Goal: Task Accomplishment & Management: Manage account settings

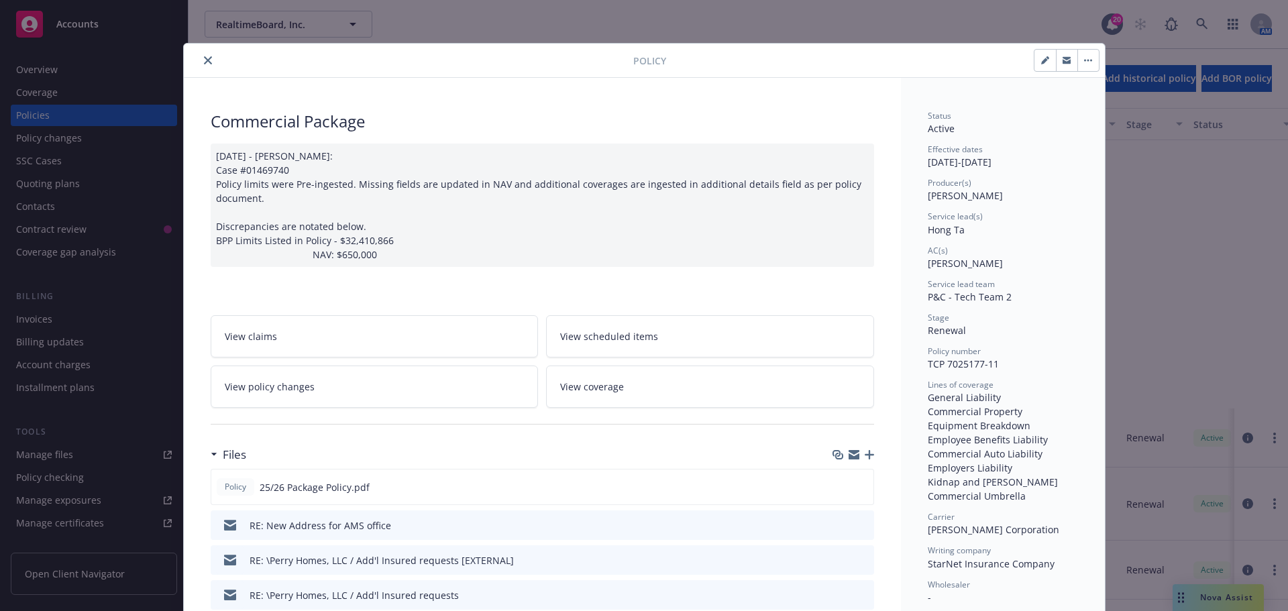
scroll to position [356, 0]
click at [204, 58] on icon "close" at bounding box center [208, 60] width 8 height 8
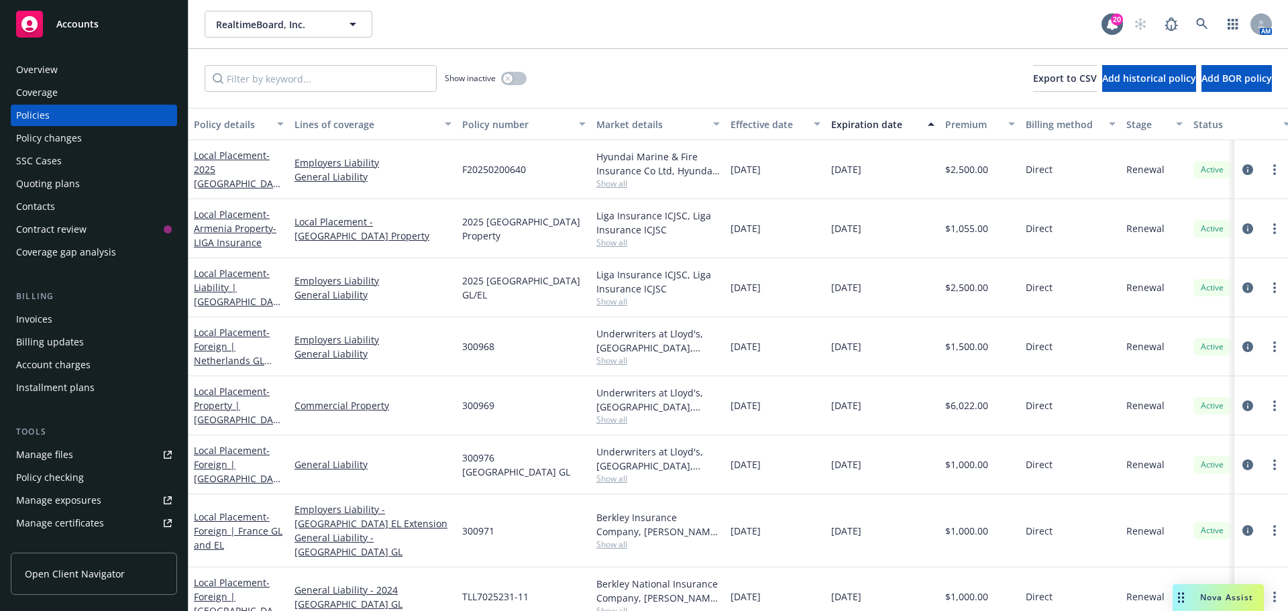
click at [42, 317] on div "Invoices" at bounding box center [34, 319] width 36 height 21
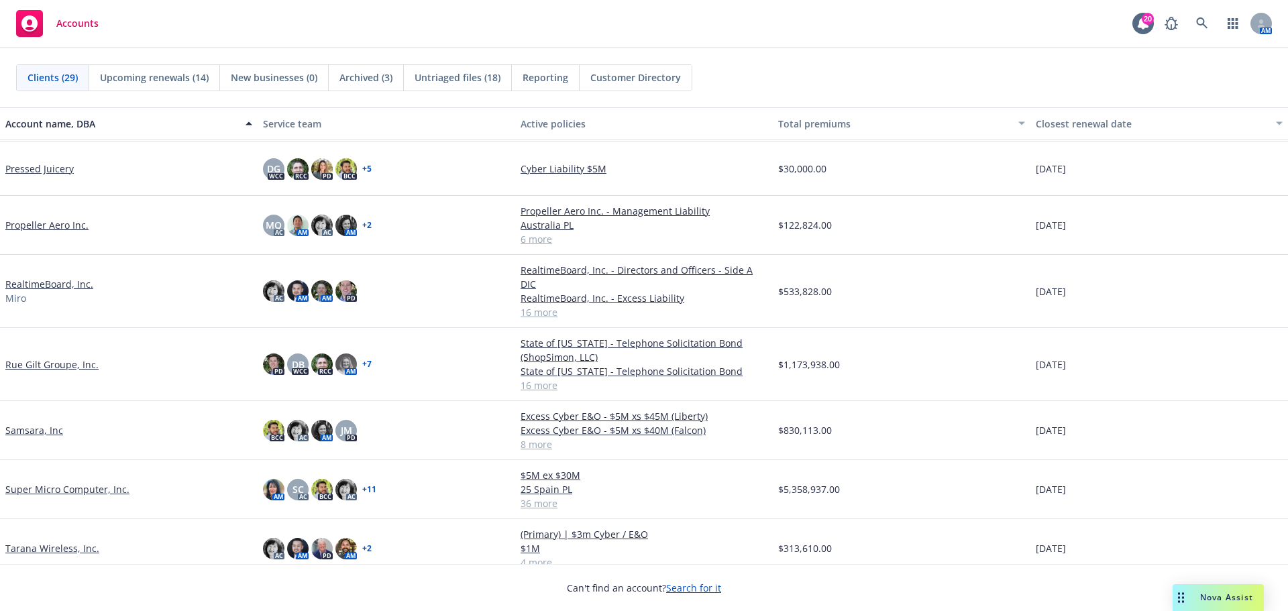
scroll to position [872, 0]
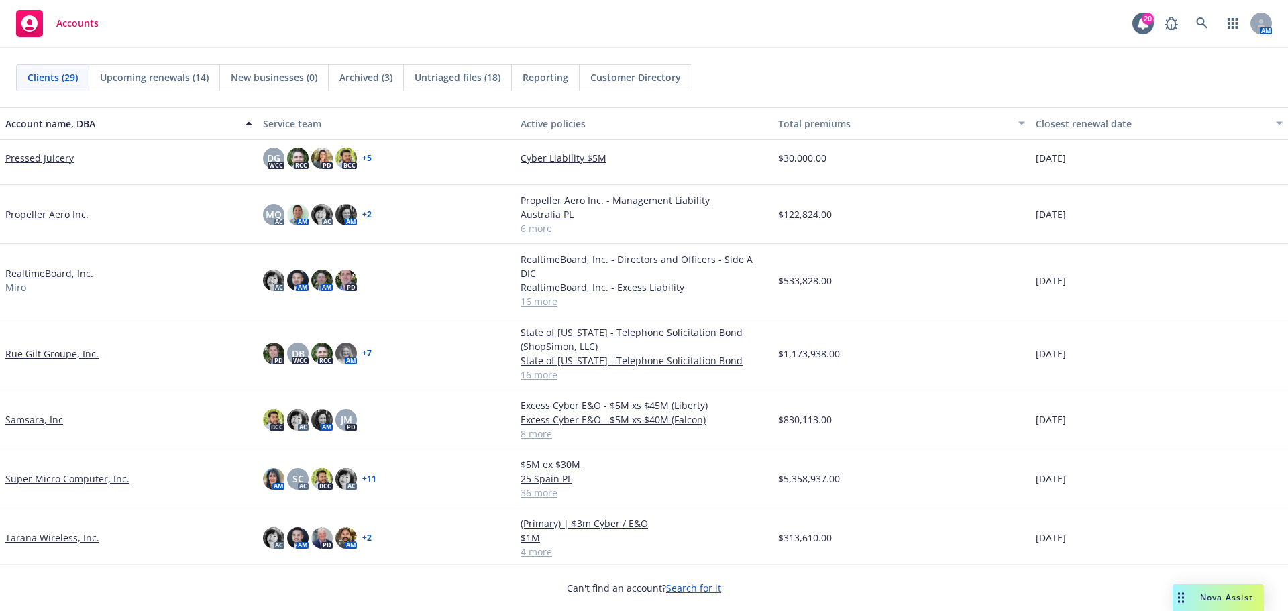
click at [40, 207] on div "Propeller Aero Inc." at bounding box center [129, 214] width 258 height 59
click at [48, 217] on link "Propeller Aero Inc." at bounding box center [46, 214] width 83 height 14
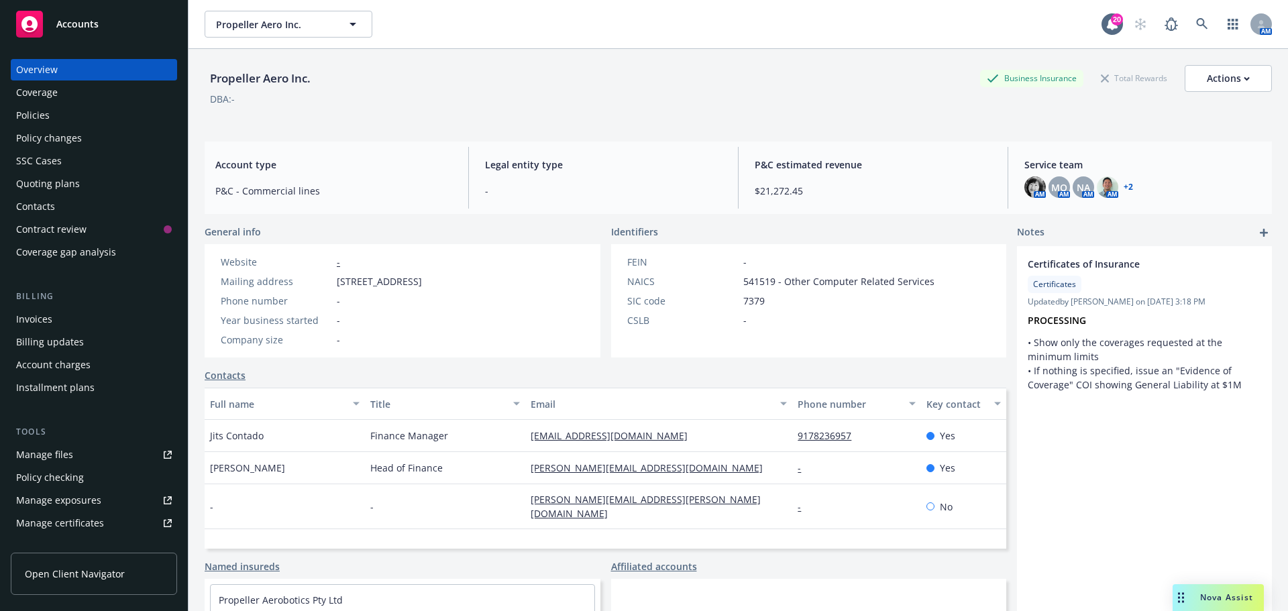
click at [47, 120] on div "Policies" at bounding box center [33, 115] width 34 height 21
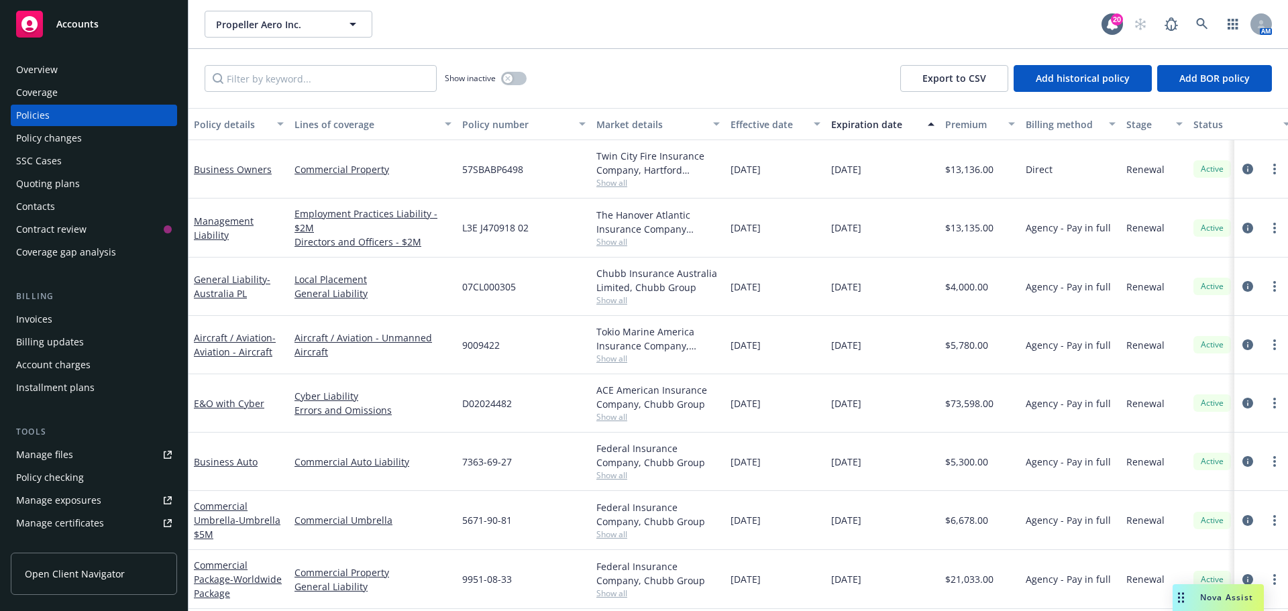
click at [80, 323] on div "Invoices" at bounding box center [94, 319] width 156 height 21
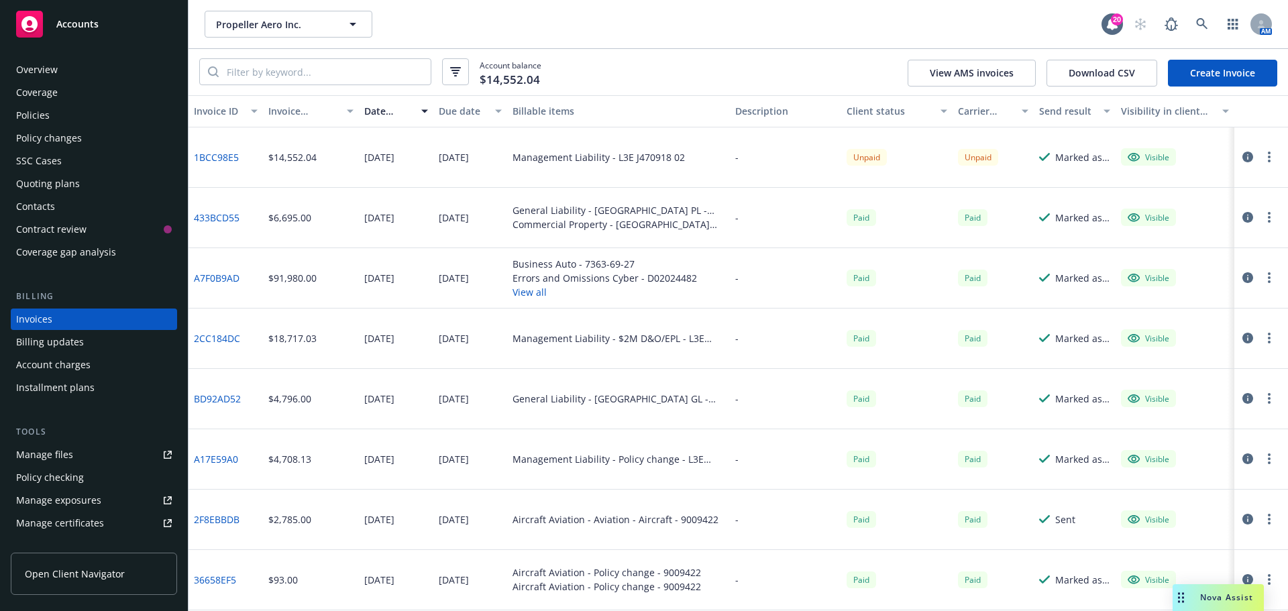
click at [1198, 72] on link "Create Invoice" at bounding box center [1222, 73] width 109 height 27
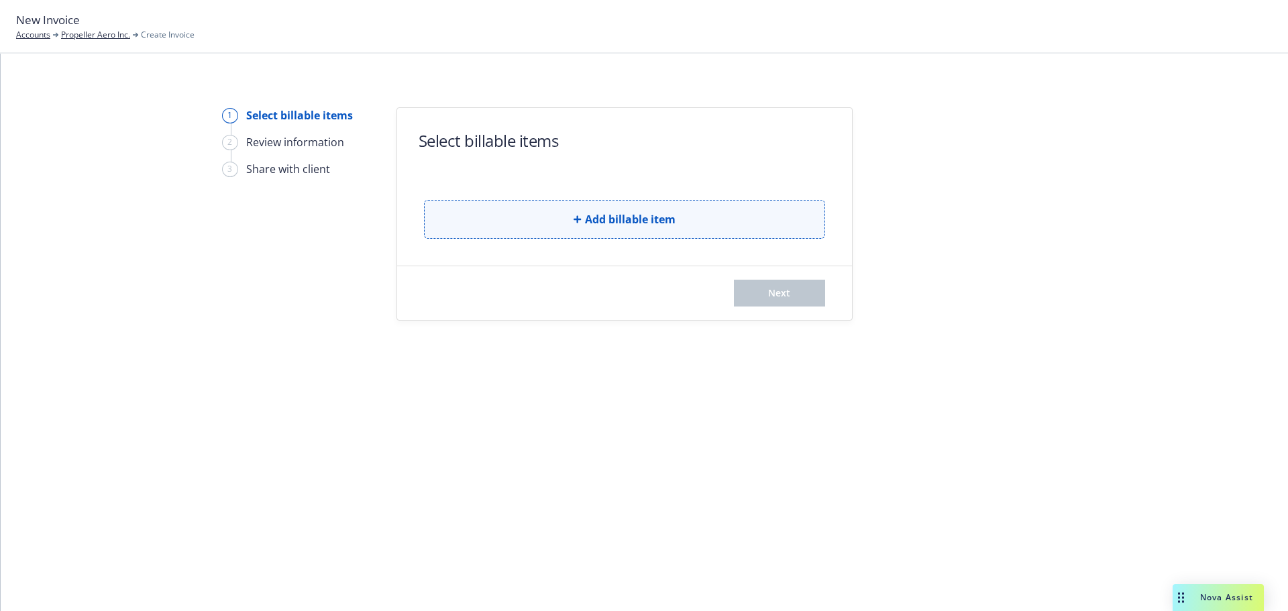
click at [639, 229] on button "Add billable item" at bounding box center [624, 219] width 401 height 39
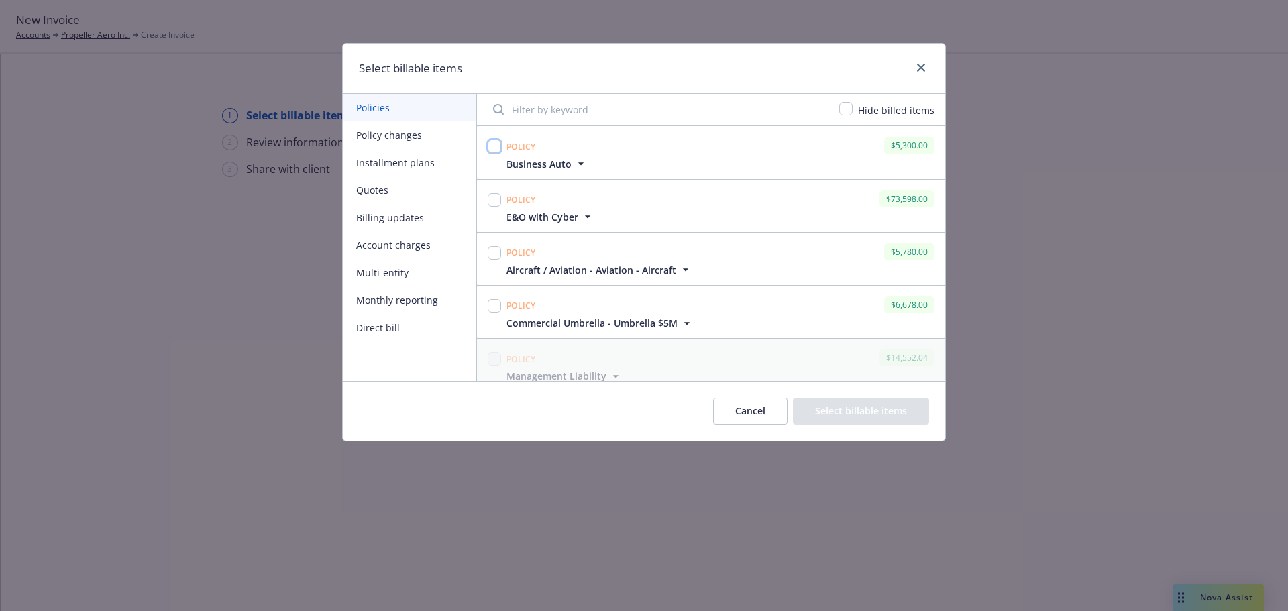
click at [495, 144] on input "checkbox" at bounding box center [494, 146] width 13 height 13
checkbox input "true"
click at [491, 203] on input "checkbox" at bounding box center [494, 199] width 13 height 13
checkbox input "true"
click at [495, 304] on input "checkbox" at bounding box center [494, 305] width 13 height 13
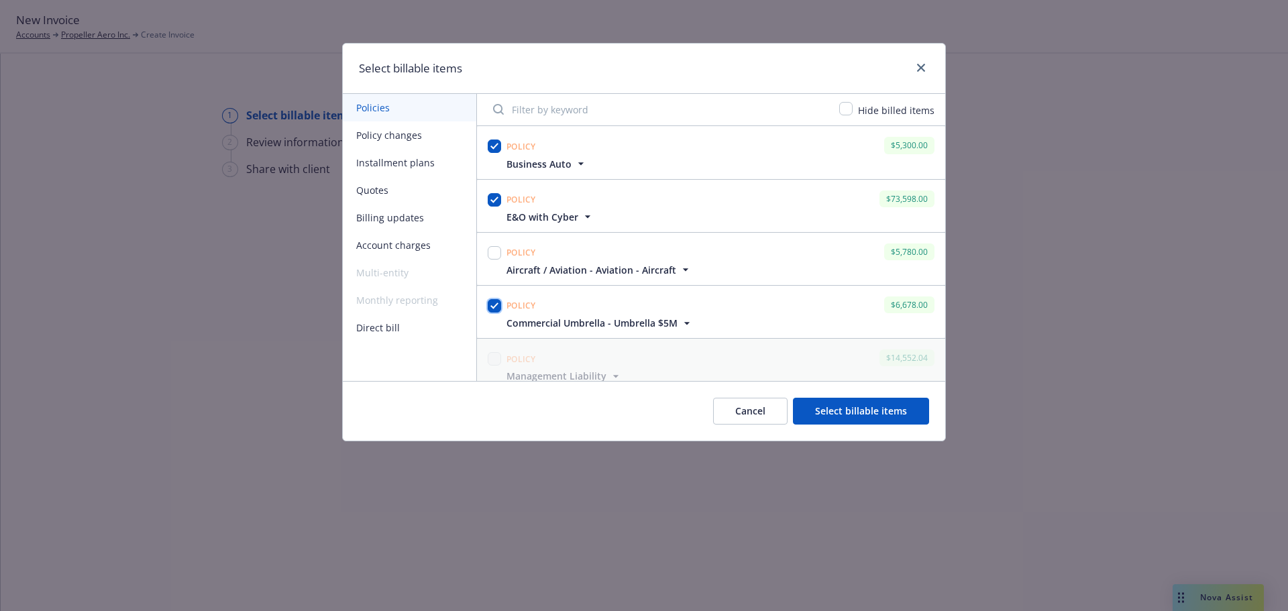
checkbox input "true"
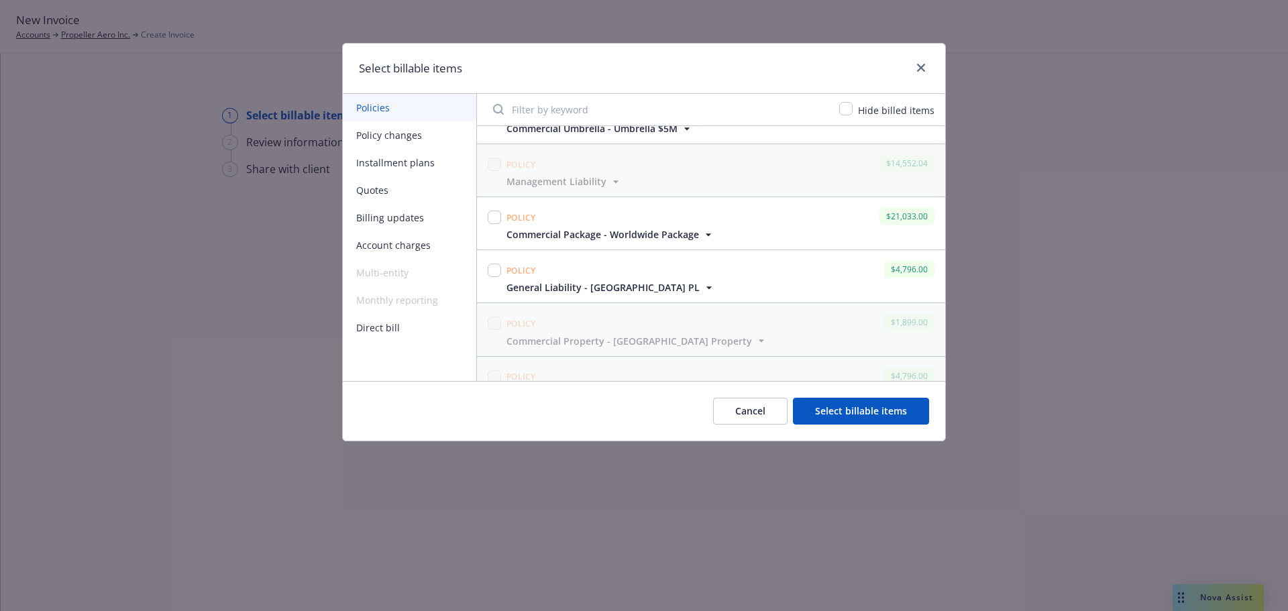
scroll to position [201, 0]
click at [492, 205] on input "checkbox" at bounding box center [494, 210] width 13 height 13
checkbox input "true"
click at [494, 266] on input "checkbox" at bounding box center [494, 263] width 13 height 13
checkbox input "true"
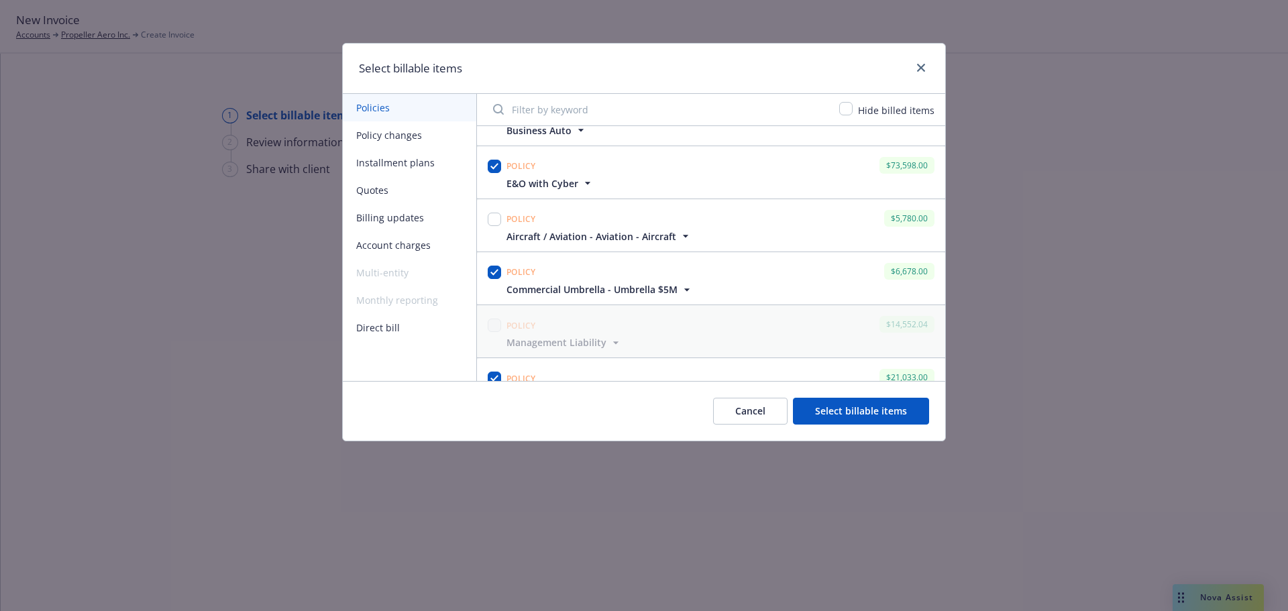
scroll to position [0, 0]
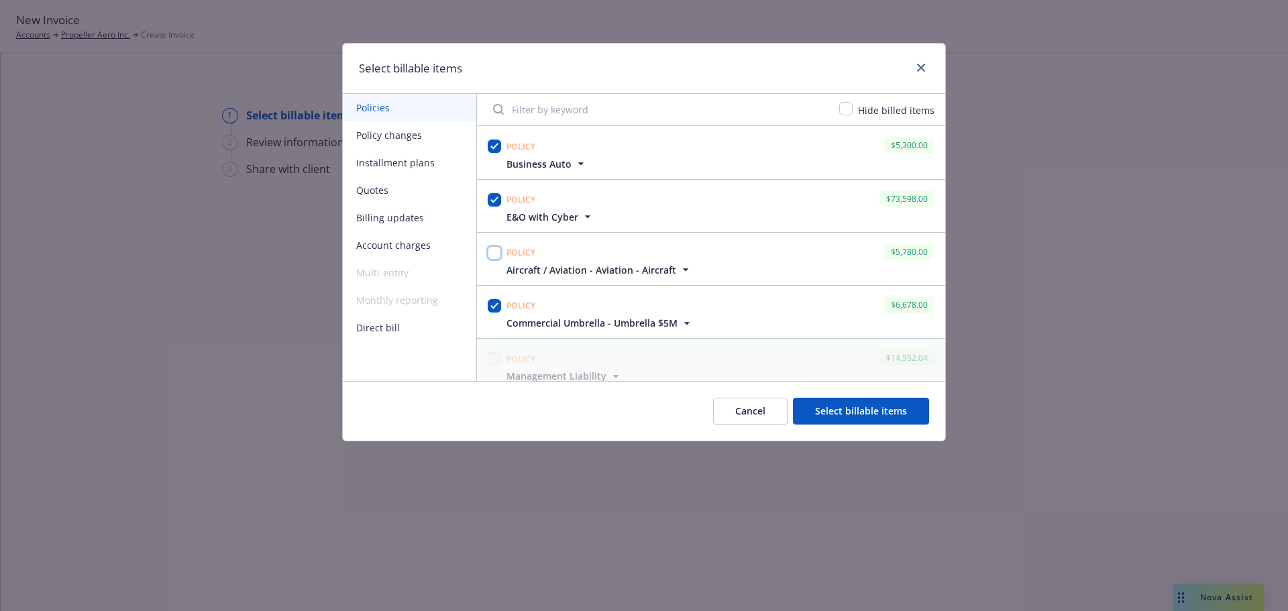
click at [496, 253] on input "checkbox" at bounding box center [494, 252] width 13 height 13
checkbox input "true"
click at [864, 408] on button "Select billable items" at bounding box center [861, 411] width 136 height 27
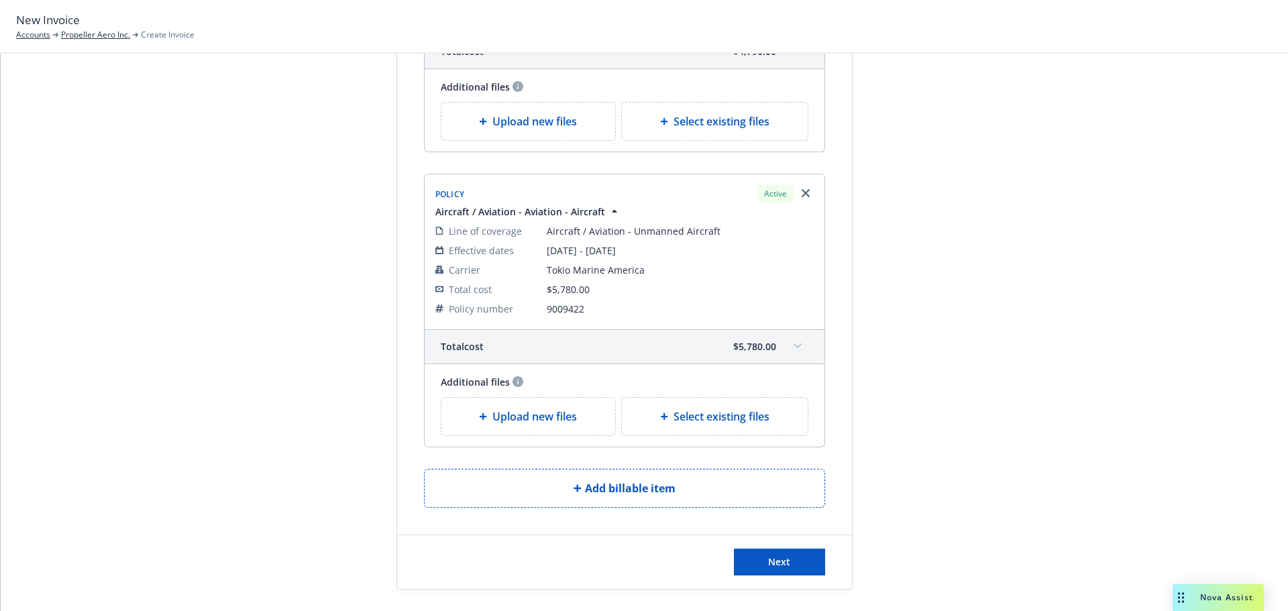
scroll to position [1514, 0]
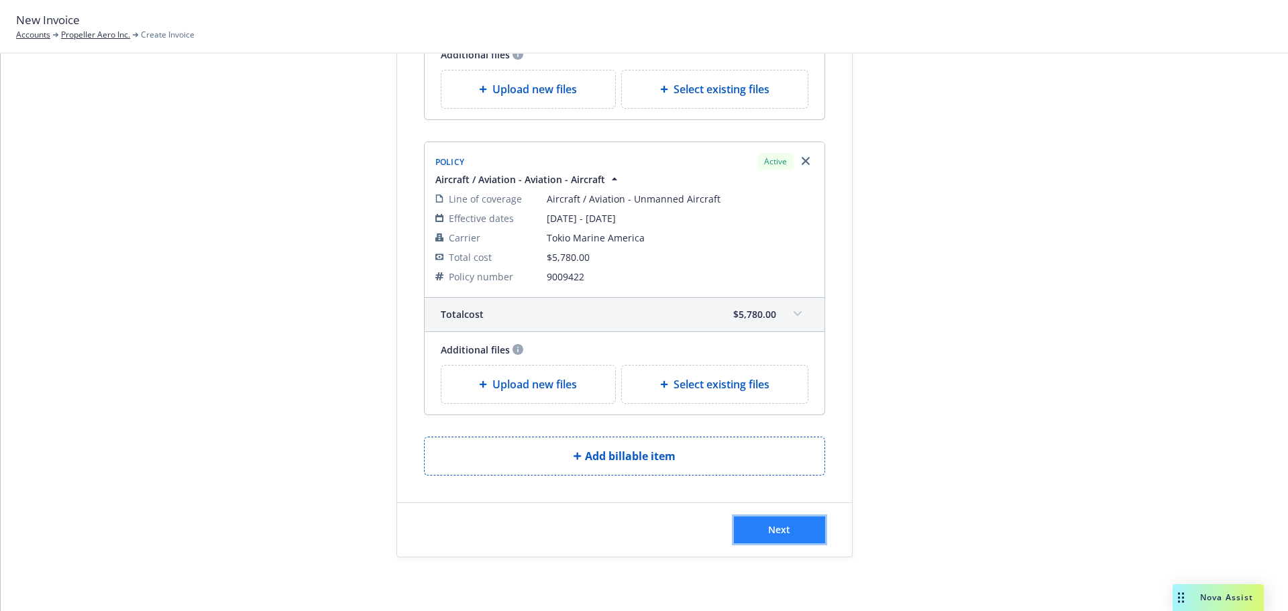
click at [778, 526] on span "Next" at bounding box center [779, 529] width 22 height 13
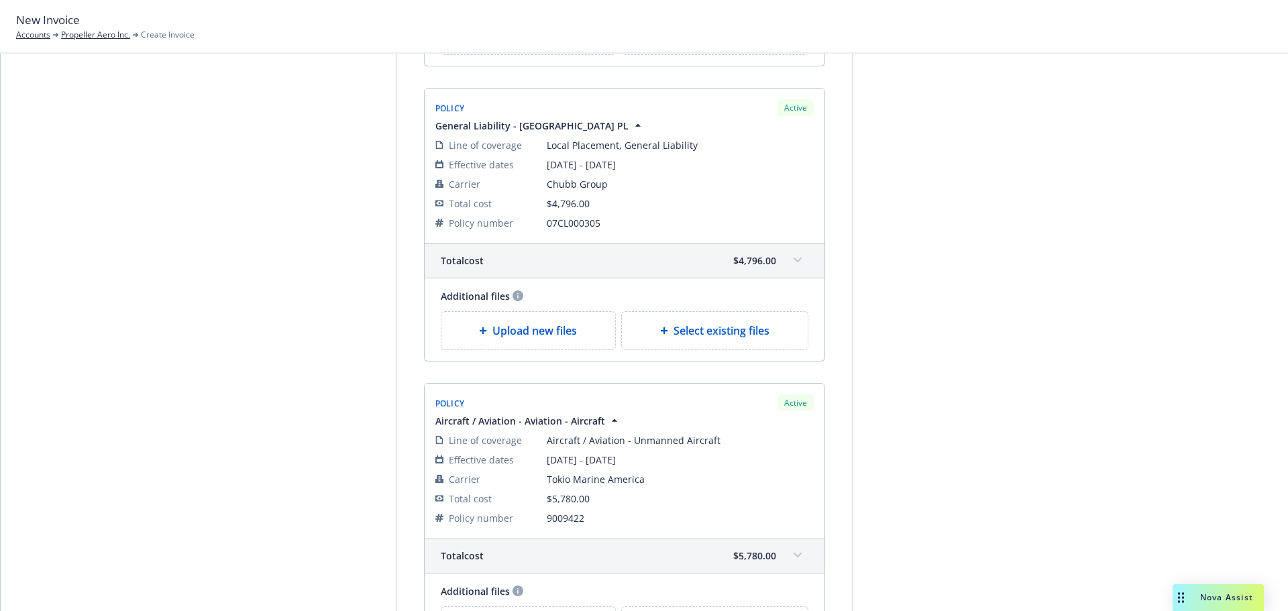
scroll to position [1679, 0]
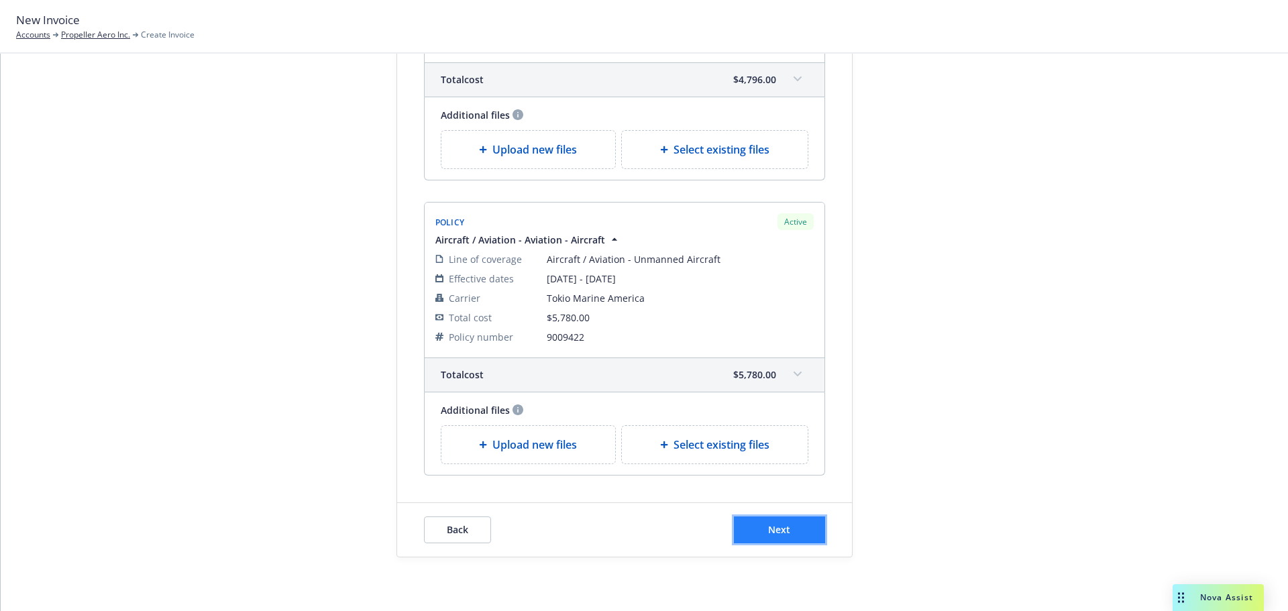
click at [768, 534] on span "Next" at bounding box center [779, 529] width 22 height 13
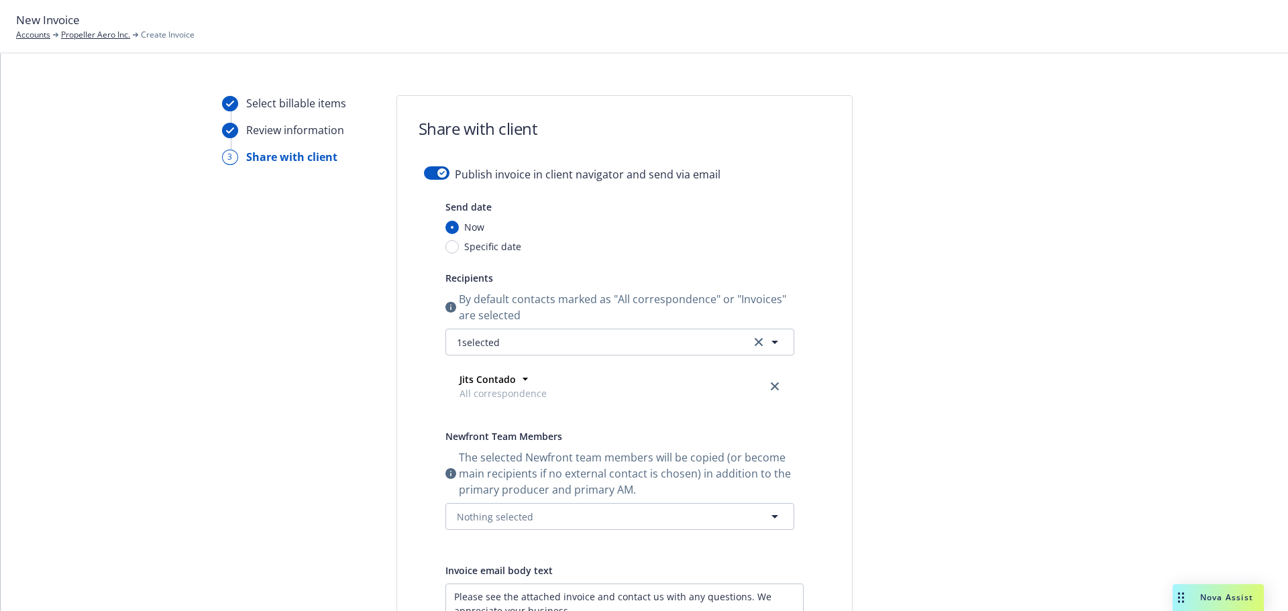
scroll to position [0, 0]
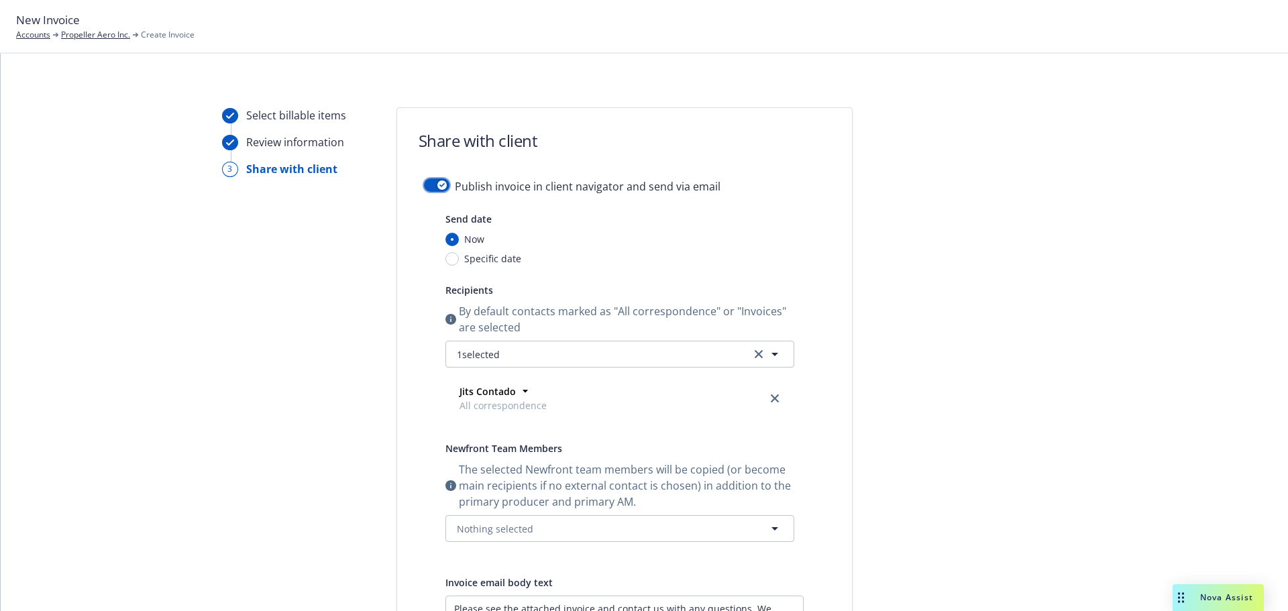
click at [437, 180] on div "button" at bounding box center [441, 184] width 9 height 9
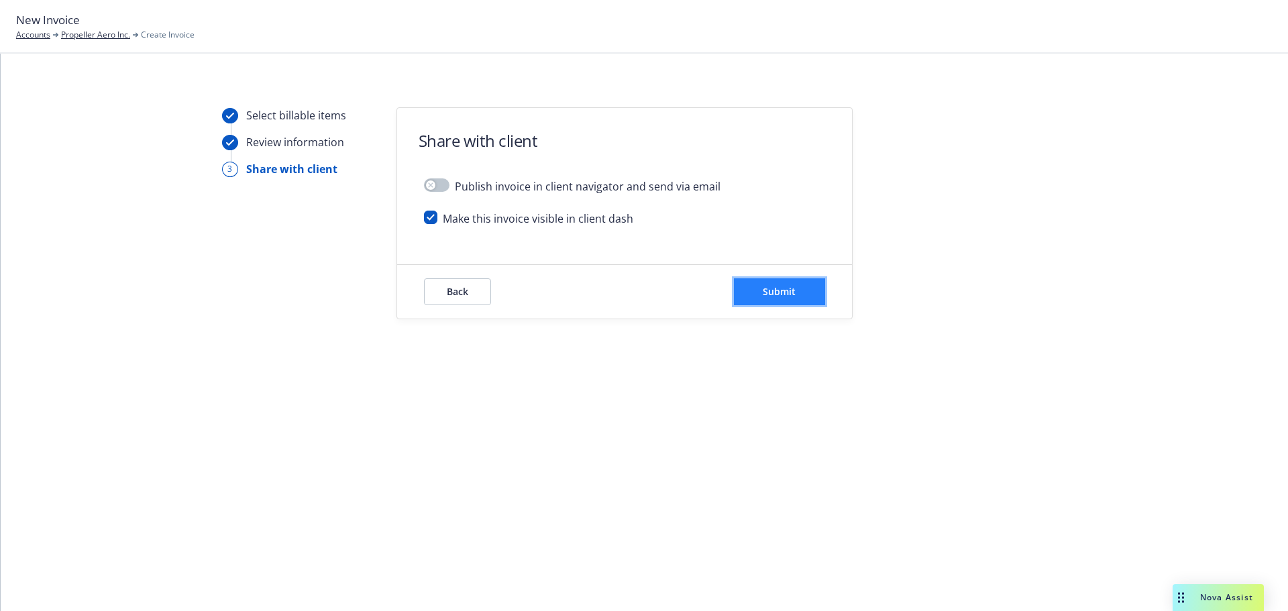
click at [774, 286] on span "Submit" at bounding box center [779, 291] width 33 height 13
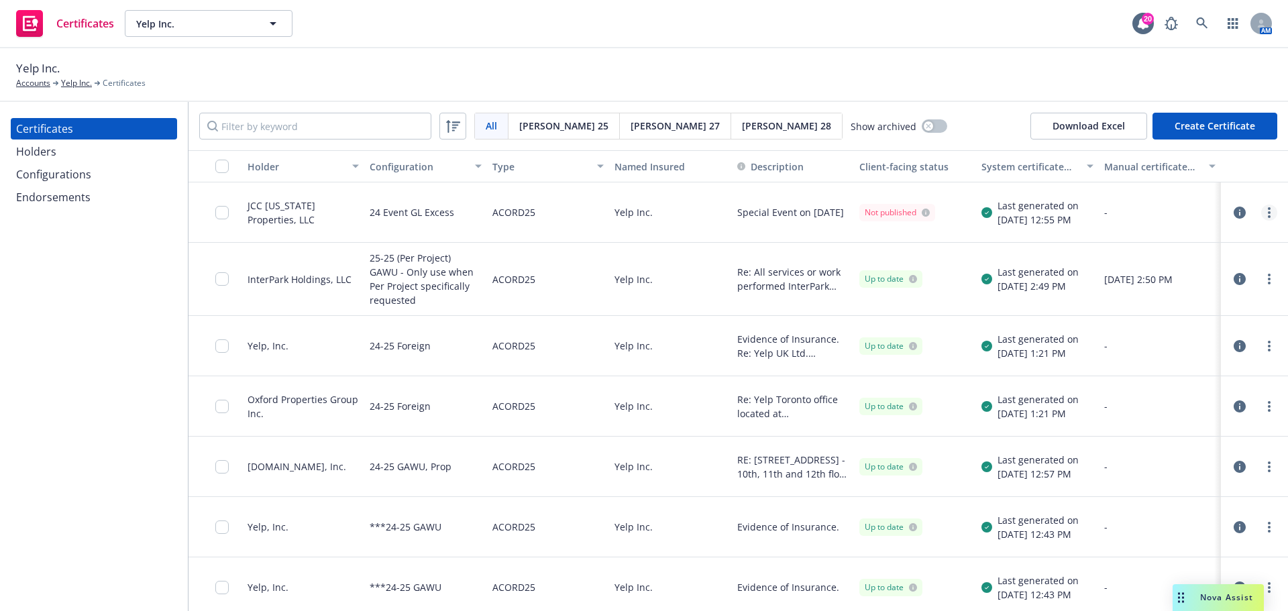
click at [1261, 213] on link "more" at bounding box center [1269, 213] width 16 height 16
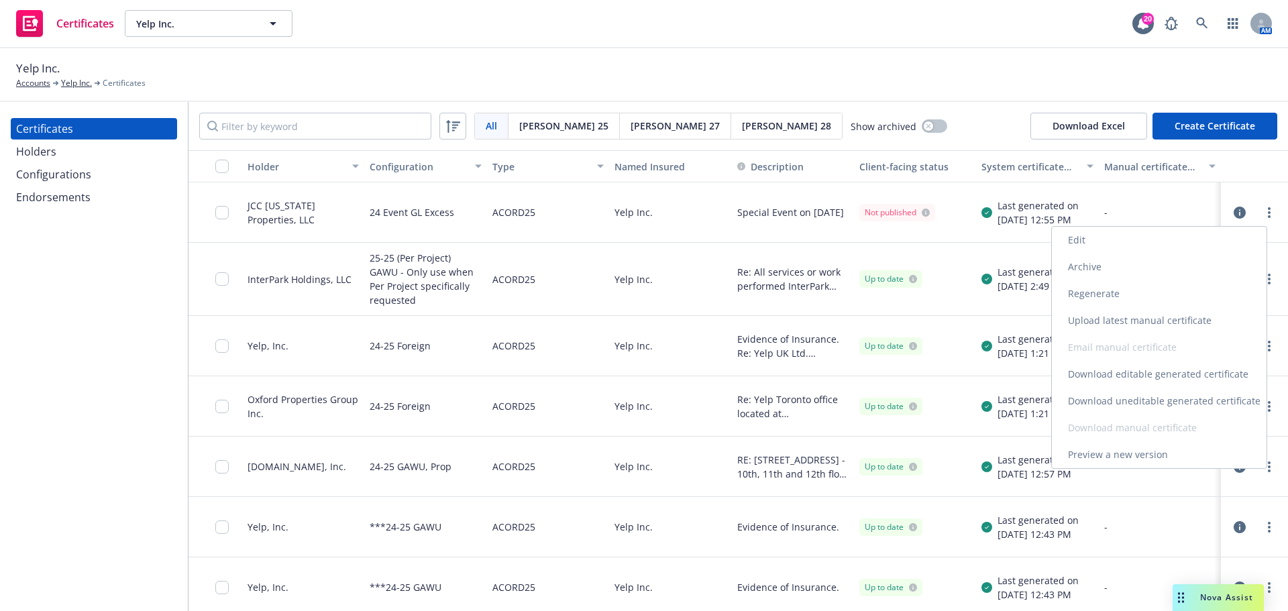
click at [1128, 240] on link "Edit" at bounding box center [1159, 240] width 215 height 27
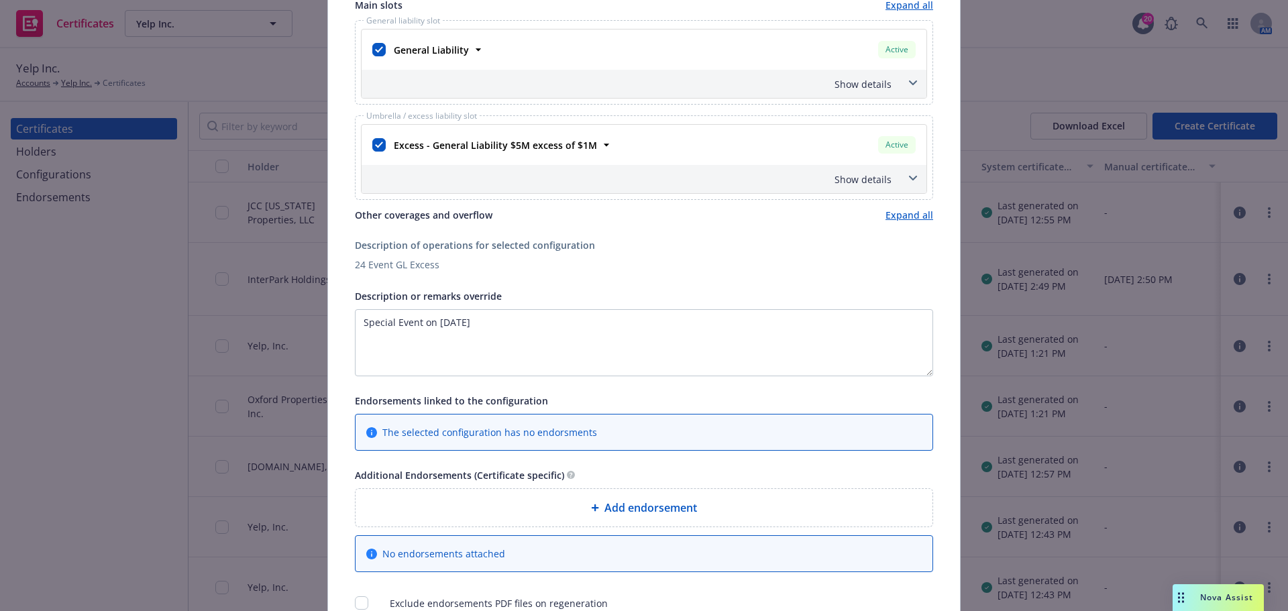
scroll to position [335, 0]
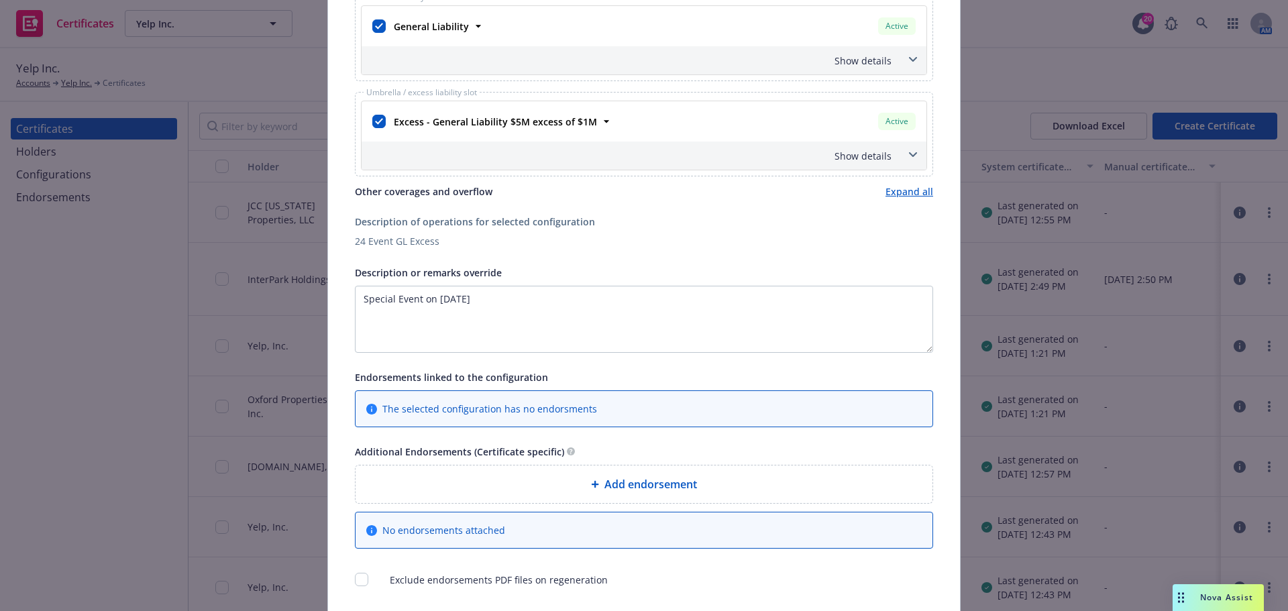
click at [909, 58] on icon at bounding box center [913, 59] width 8 height 5
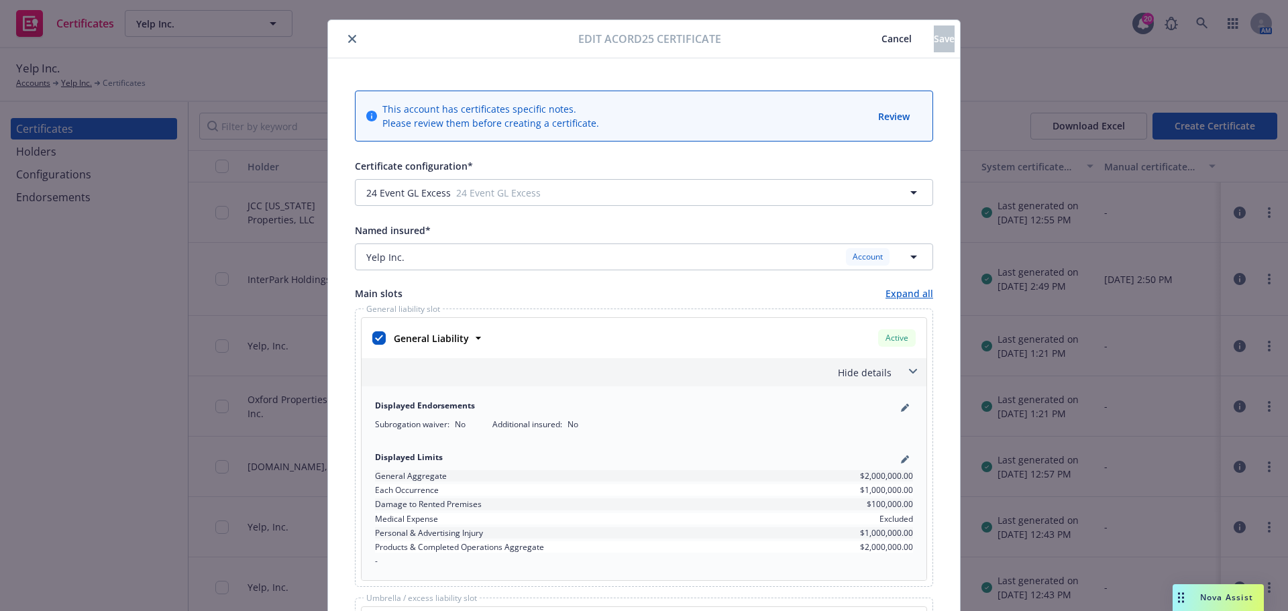
scroll to position [0, 0]
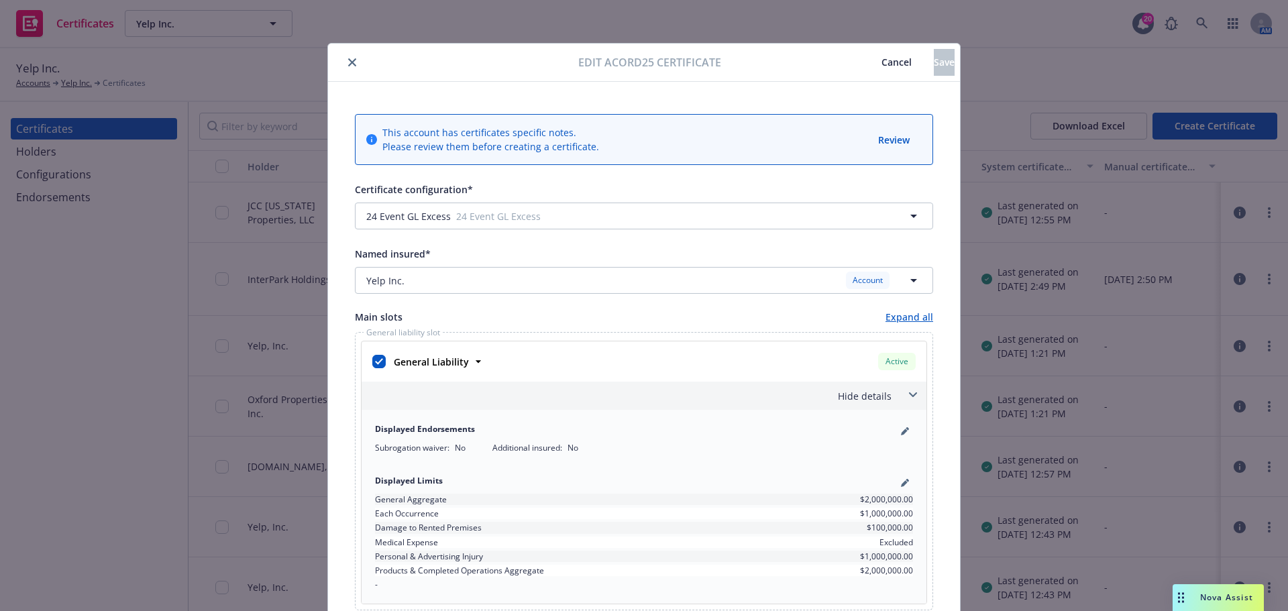
click at [882, 58] on span "Cancel" at bounding box center [897, 62] width 30 height 13
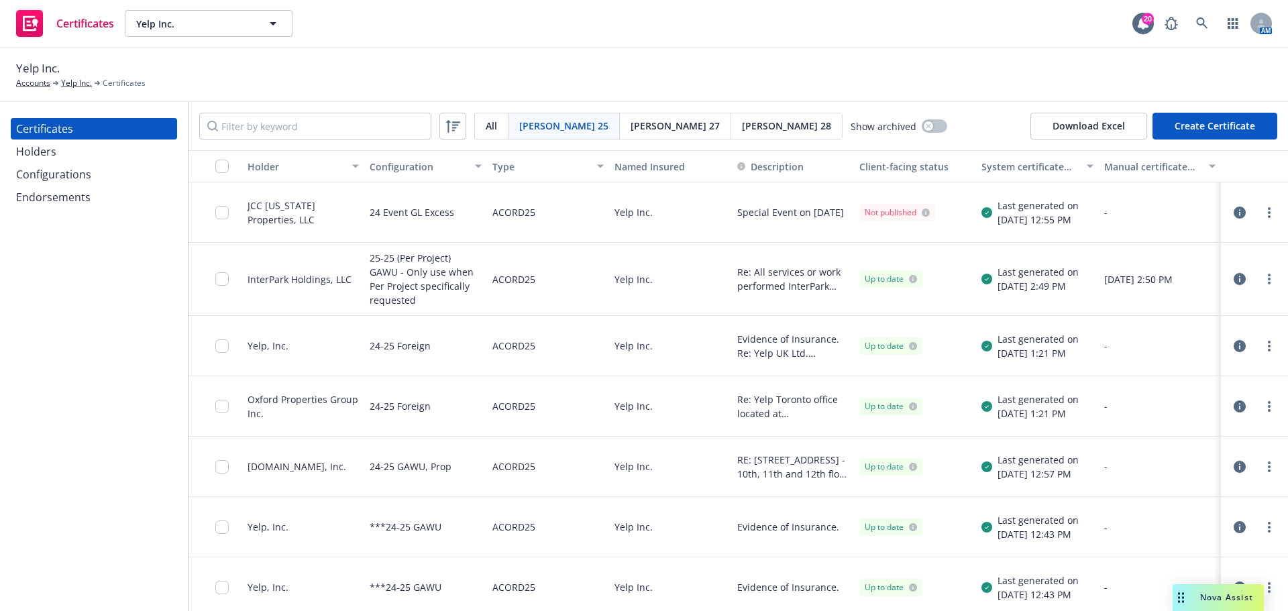
click at [74, 171] on div "Configurations" at bounding box center [53, 174] width 75 height 21
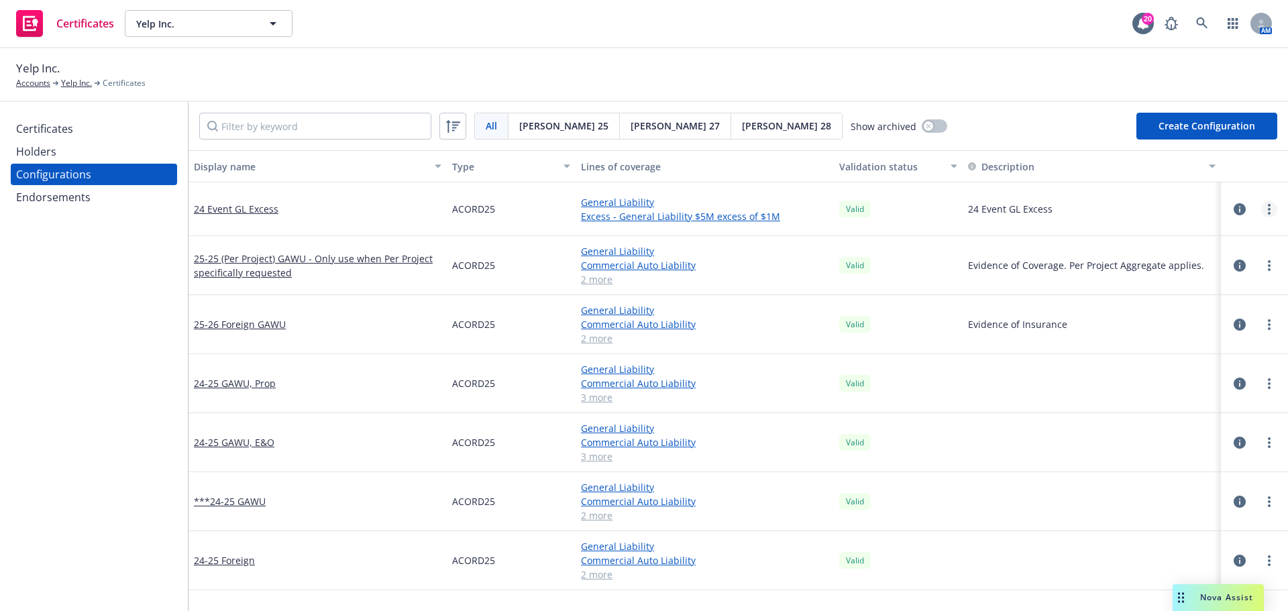
click at [1261, 207] on link "more" at bounding box center [1269, 209] width 16 height 16
click at [1171, 239] on link "Edit" at bounding box center [1193, 236] width 148 height 27
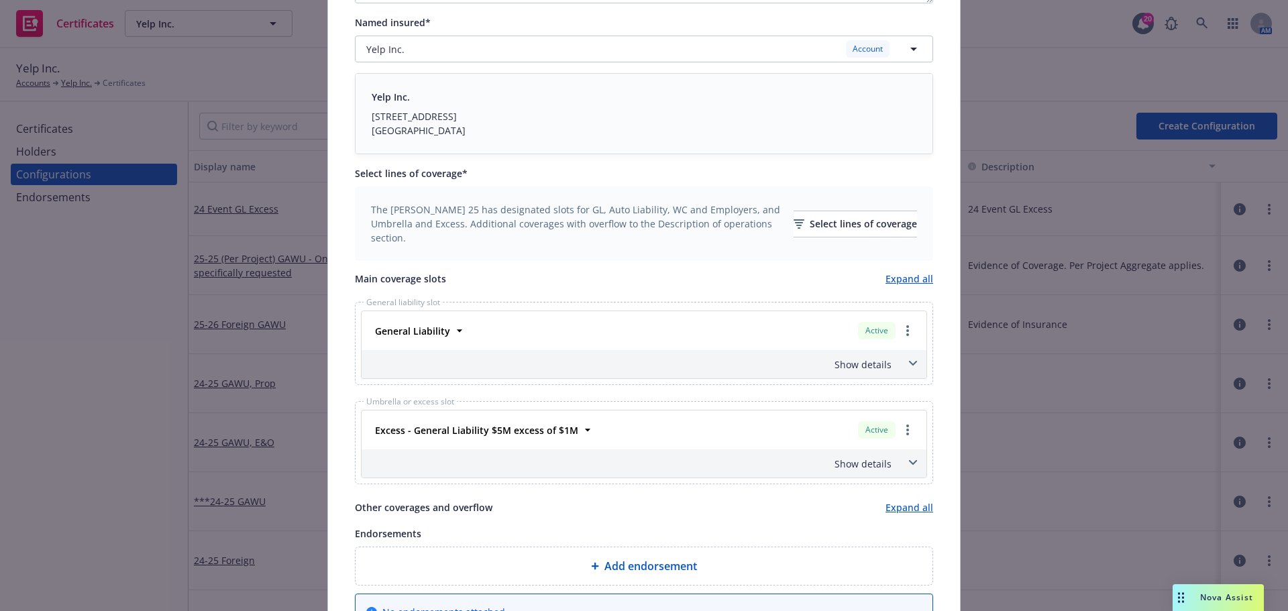
scroll to position [335, 0]
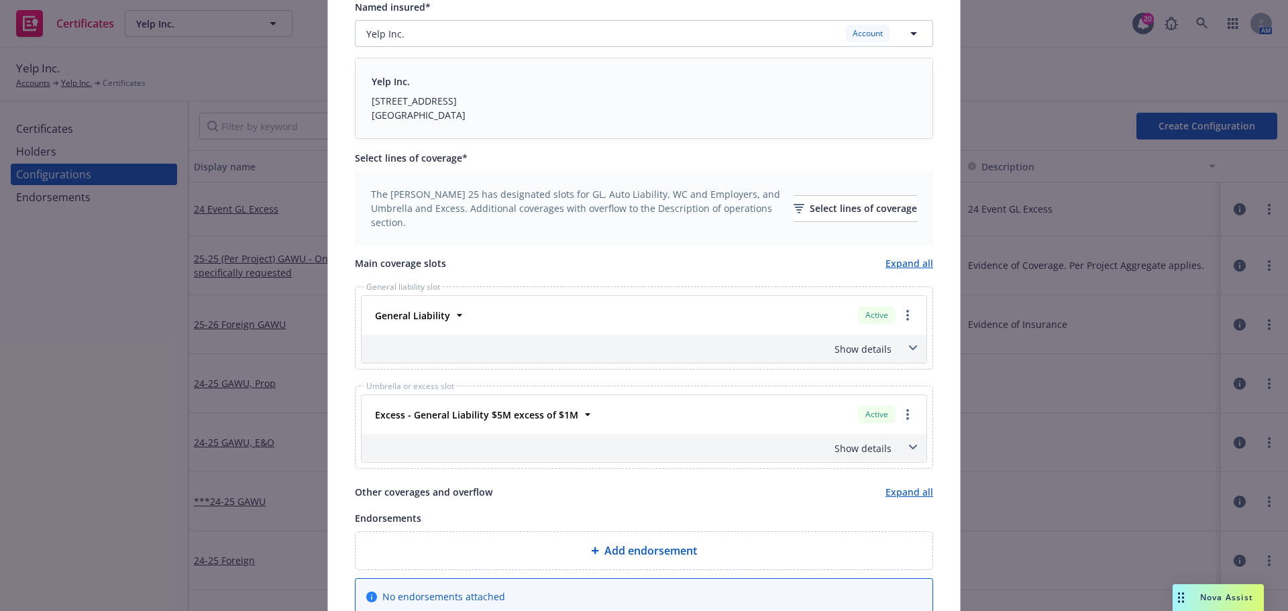
click at [910, 344] on span at bounding box center [912, 347] width 21 height 21
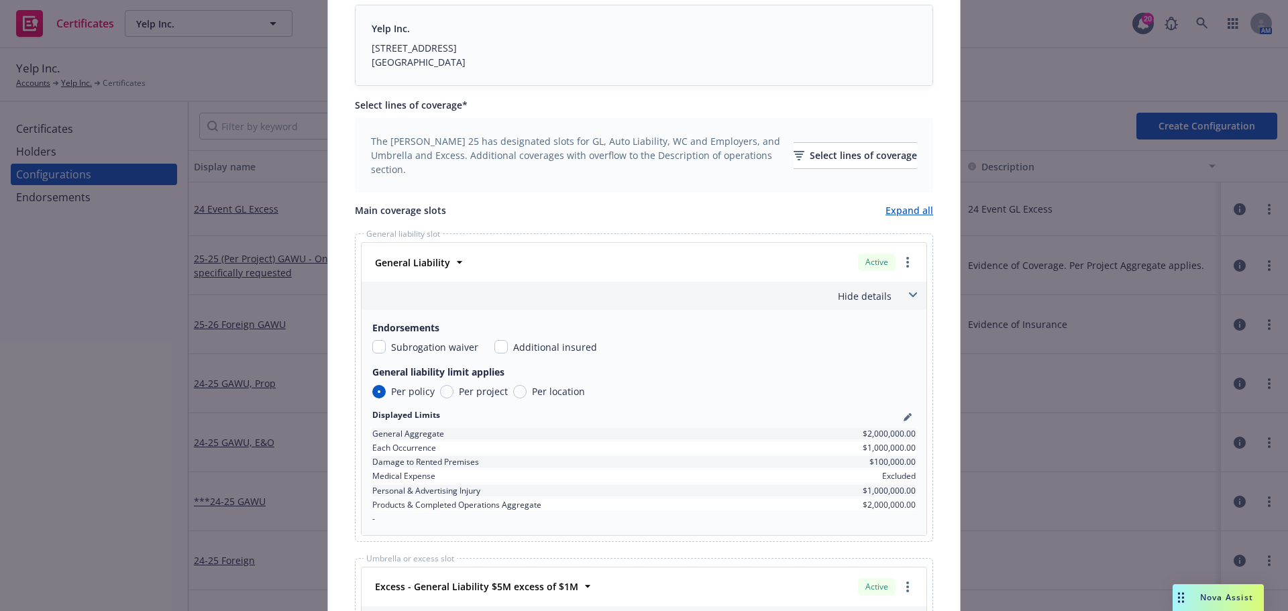
scroll to position [604, 0]
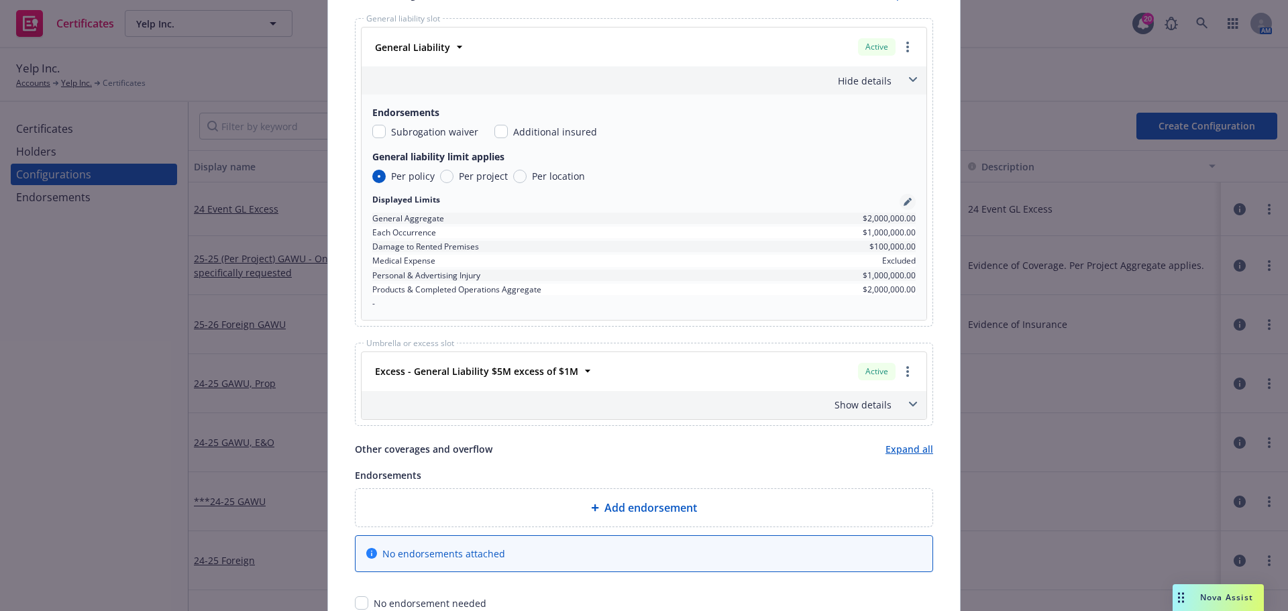
click at [908, 199] on icon "pencil" at bounding box center [909, 199] width 3 height 3
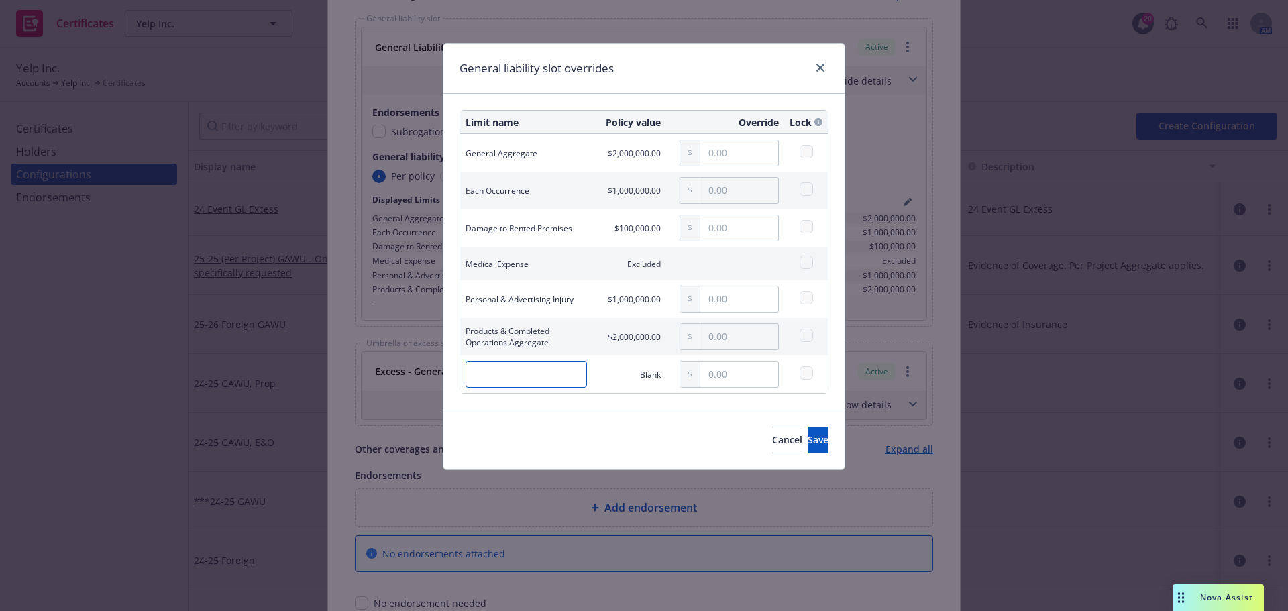
click at [532, 373] on input "text" at bounding box center [526, 374] width 121 height 27
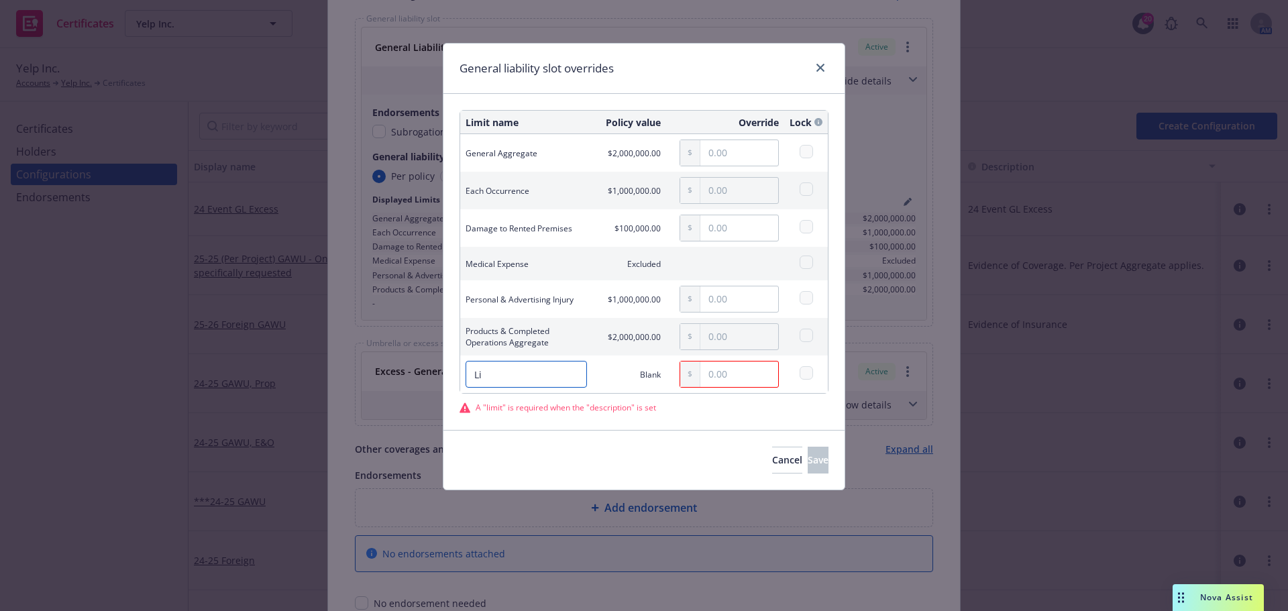
type input "L"
type input "Hosting Liquor Liquor"
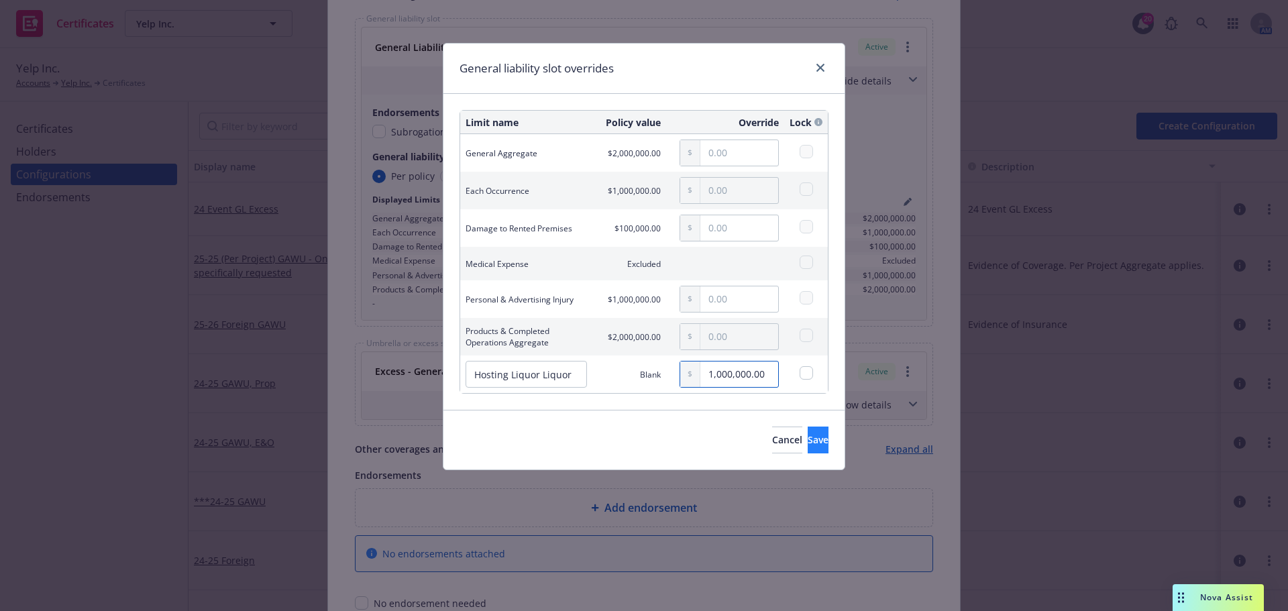
type input "1,000,000.00"
click at [808, 427] on button "Save" at bounding box center [818, 440] width 21 height 27
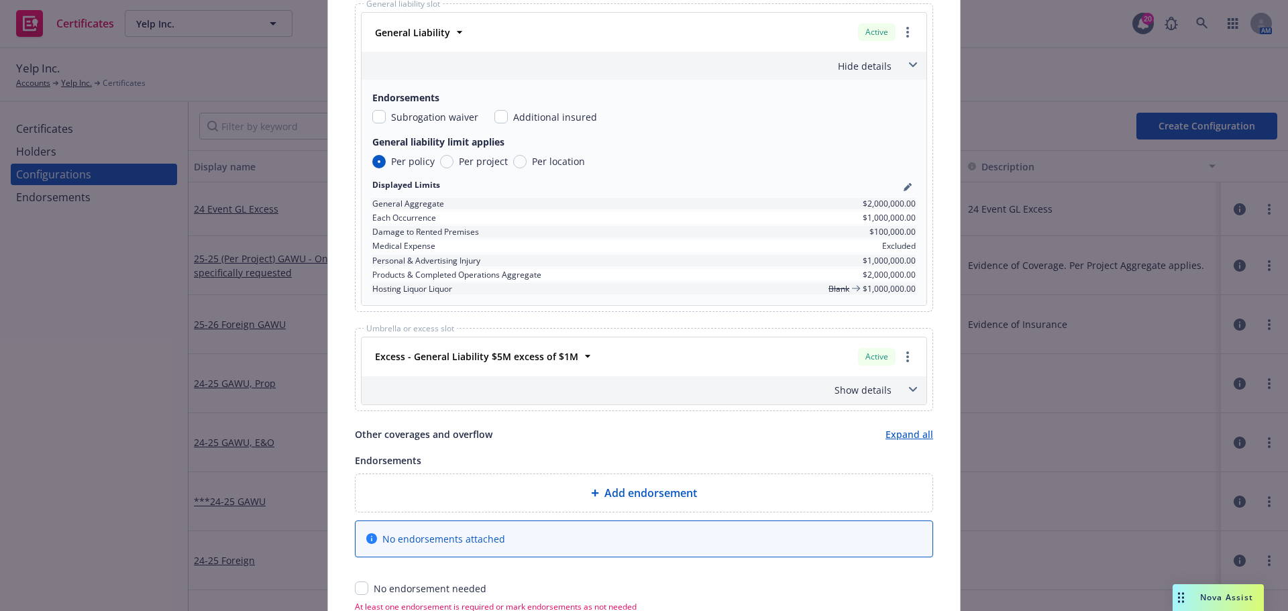
scroll to position [671, 0]
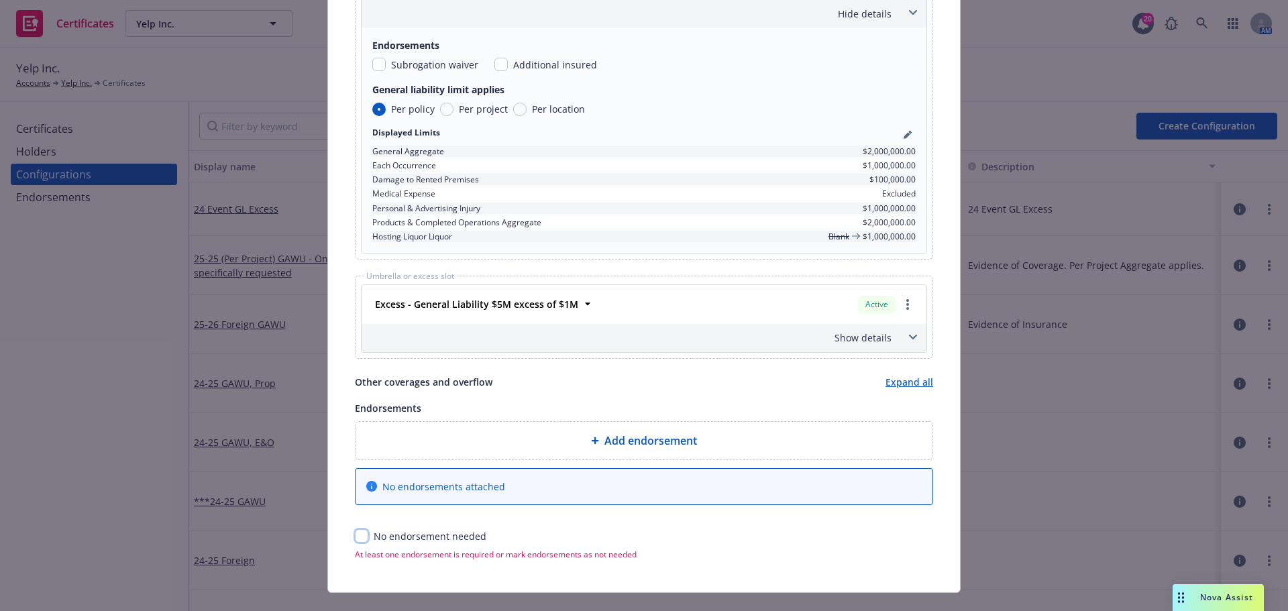
click at [355, 538] on input "checkbox" at bounding box center [361, 535] width 13 height 13
checkbox input "true"
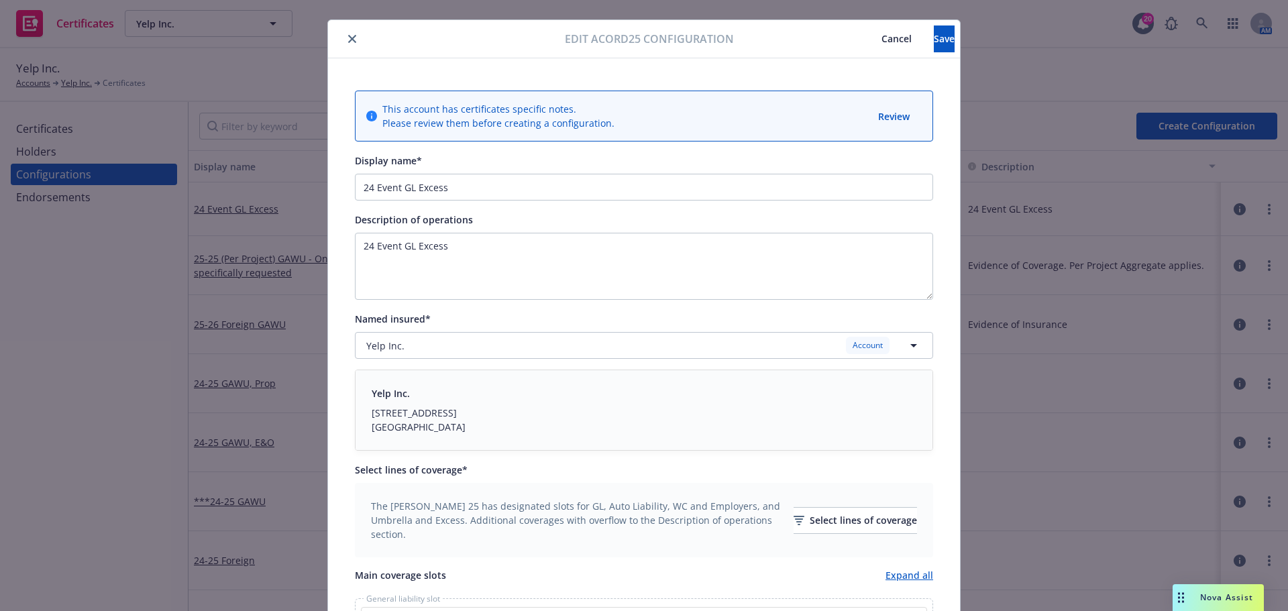
scroll to position [0, 0]
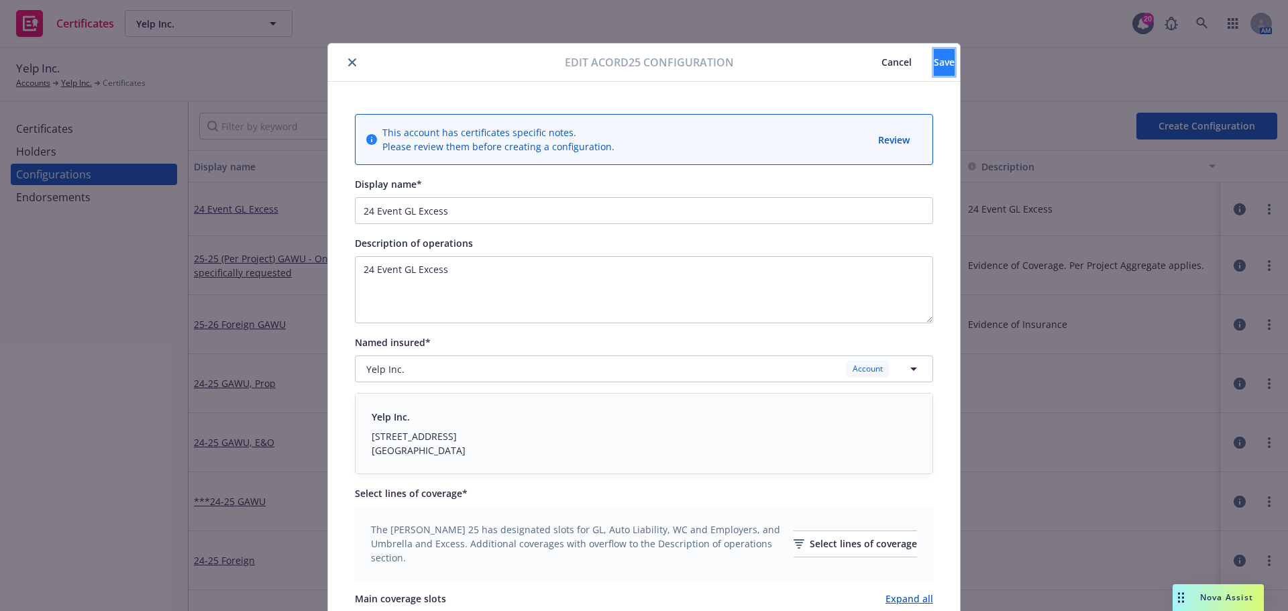
click at [934, 60] on span "Save" at bounding box center [944, 62] width 21 height 13
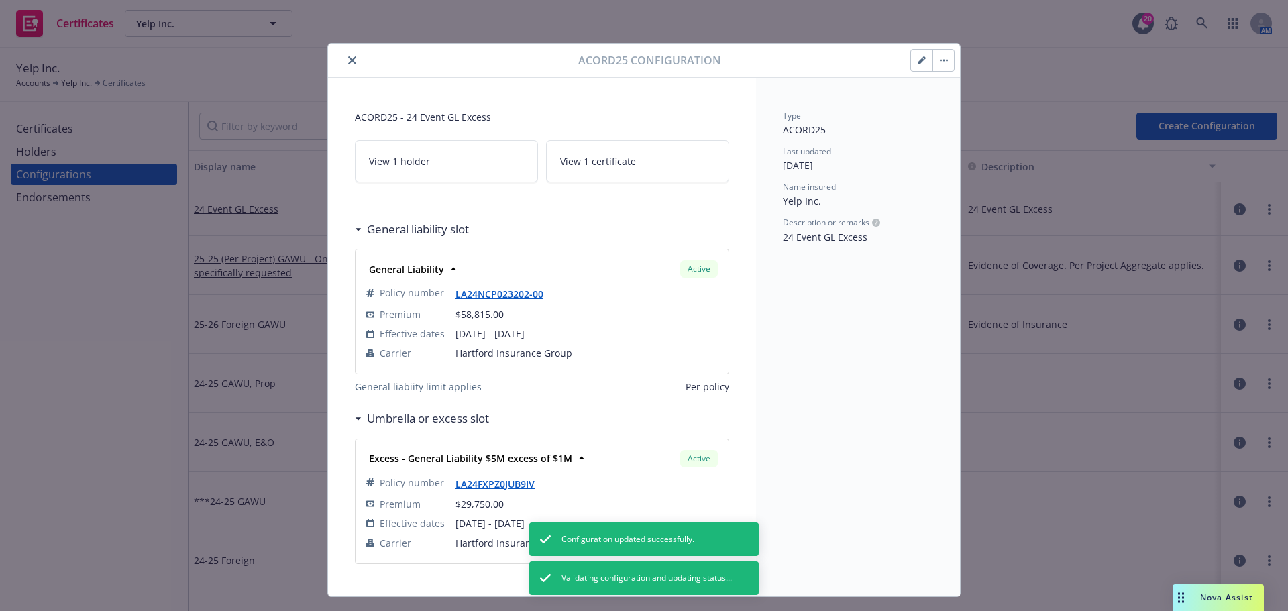
click at [348, 62] on icon "close" at bounding box center [352, 60] width 8 height 8
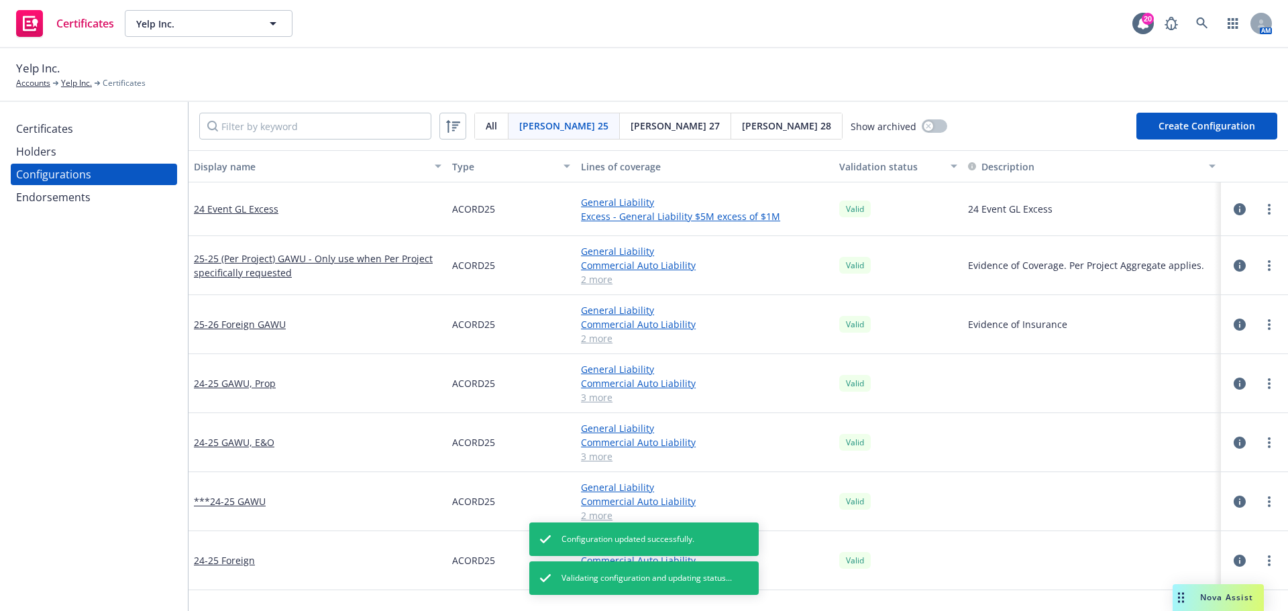
click at [121, 148] on div "Holders" at bounding box center [94, 151] width 156 height 21
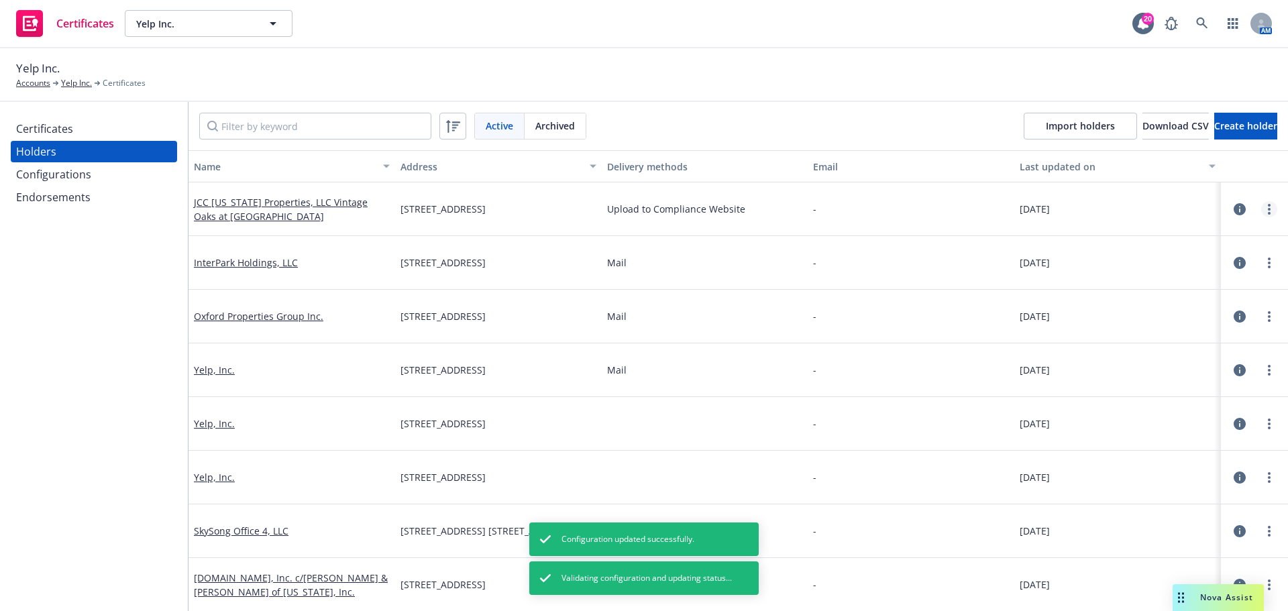
click at [1261, 207] on link "more" at bounding box center [1269, 209] width 16 height 16
click at [66, 132] on div "Certificates" at bounding box center [44, 128] width 57 height 21
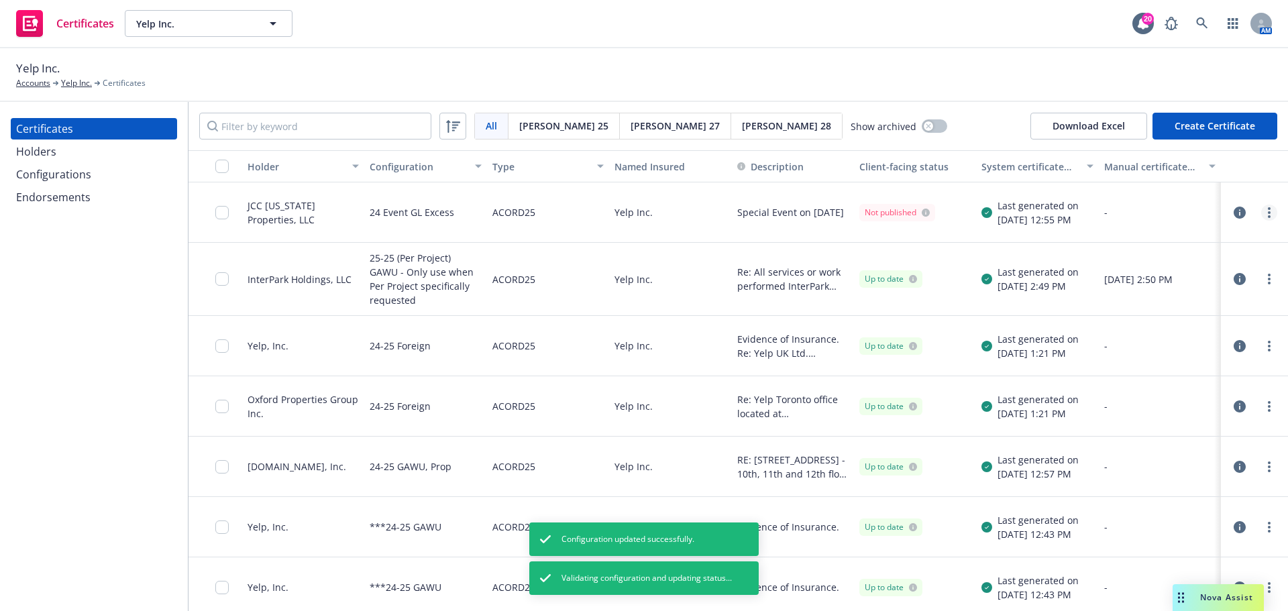
click at [1261, 216] on link "more" at bounding box center [1269, 213] width 16 height 16
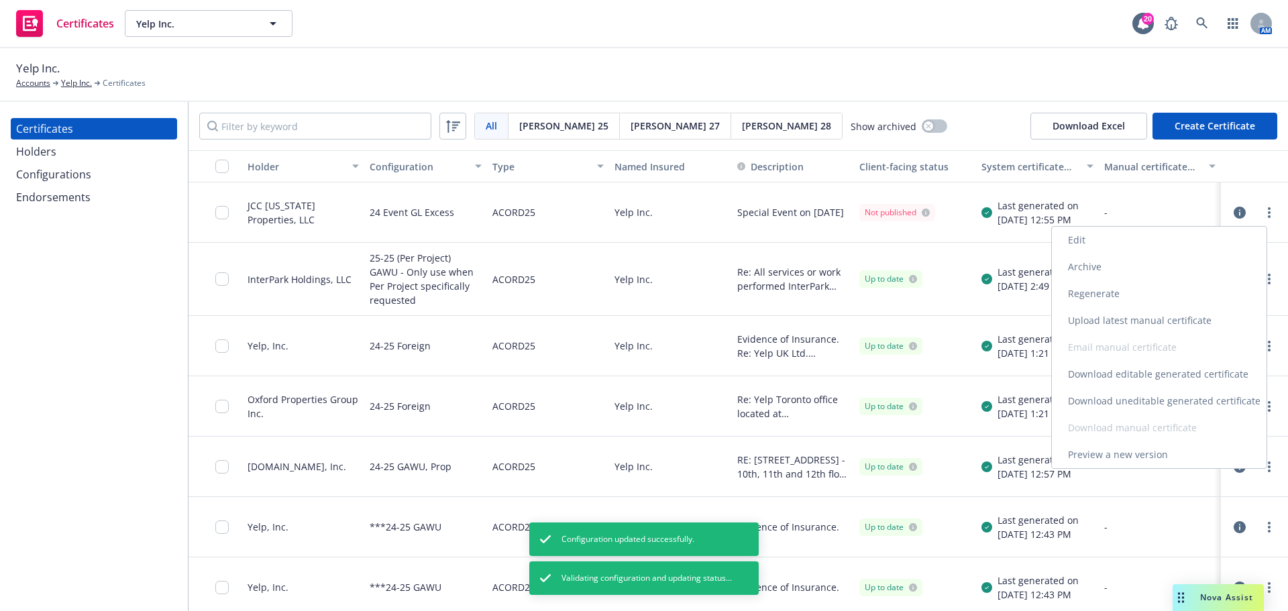
click at [1132, 246] on link "Edit" at bounding box center [1159, 240] width 215 height 27
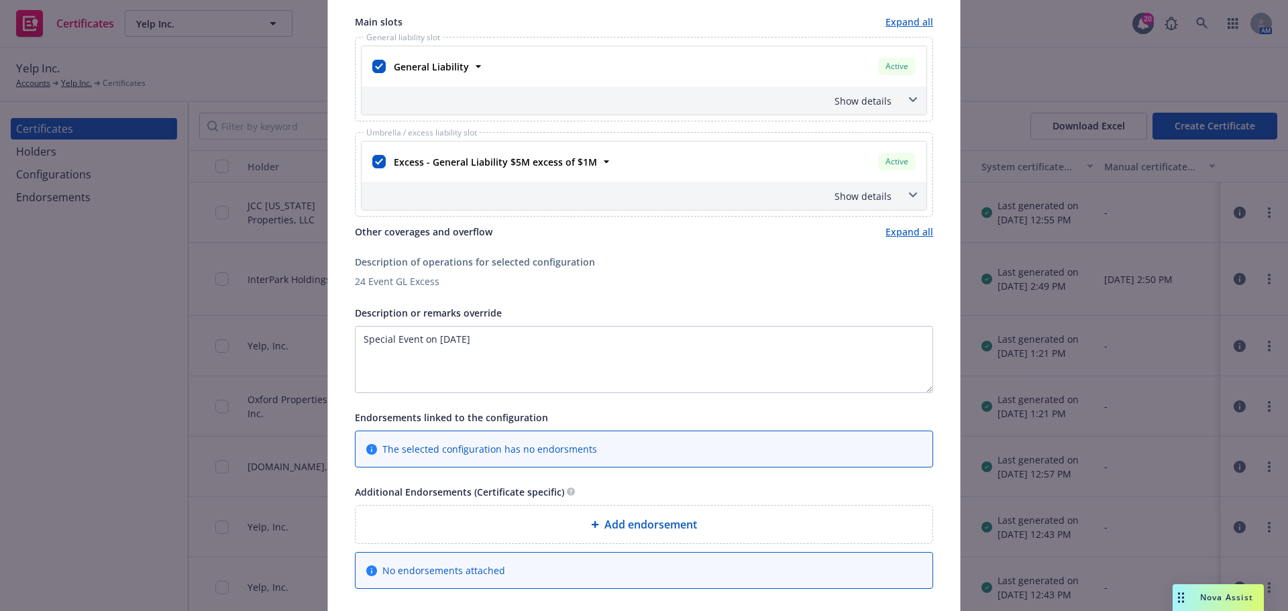
scroll to position [335, 0]
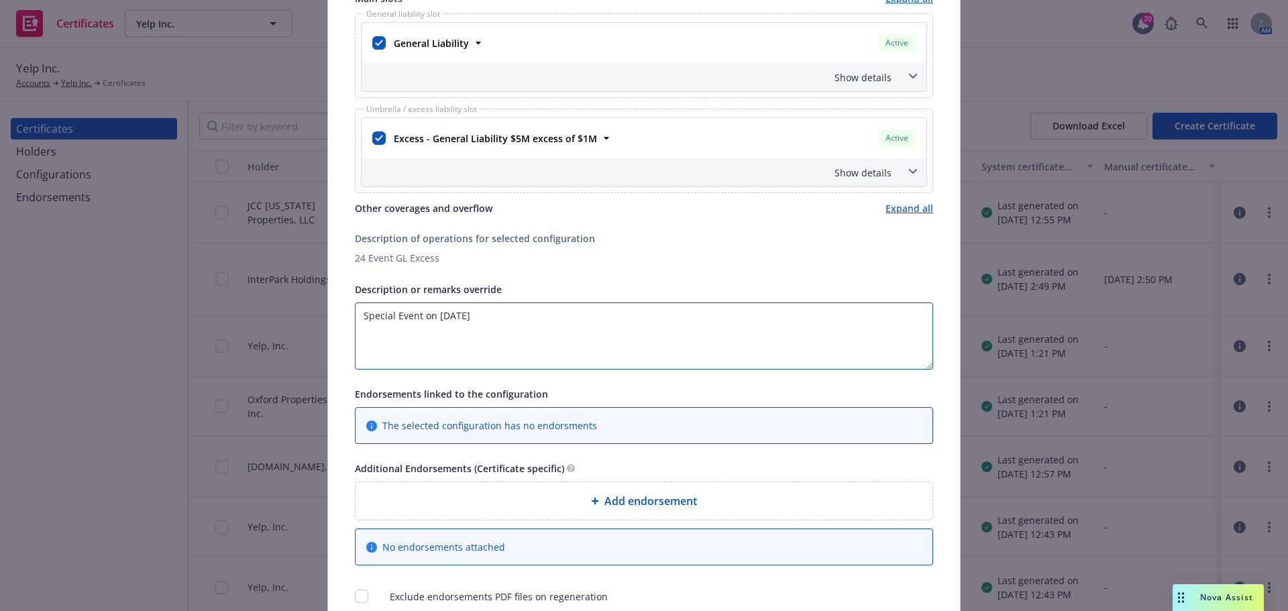
click at [529, 321] on textarea "Special Event on [DATE]" at bounding box center [644, 336] width 578 height 67
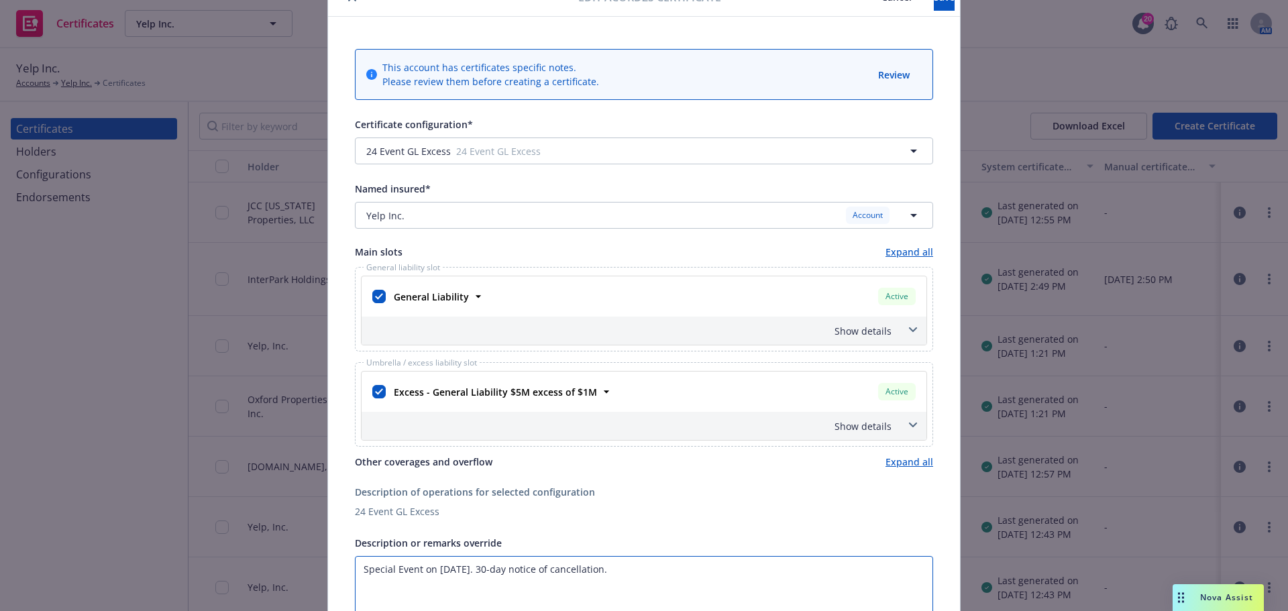
scroll to position [0, 0]
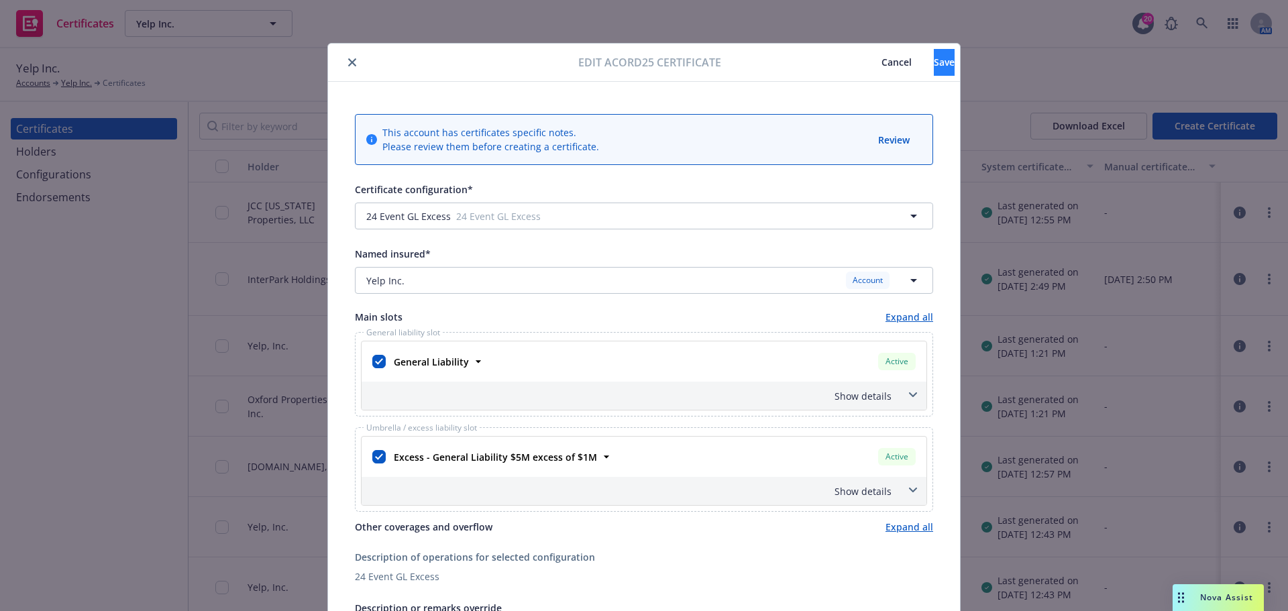
type textarea "Special Event on [DATE]. 30-day notice of cancellation."
click at [934, 68] on button "Save" at bounding box center [944, 62] width 21 height 27
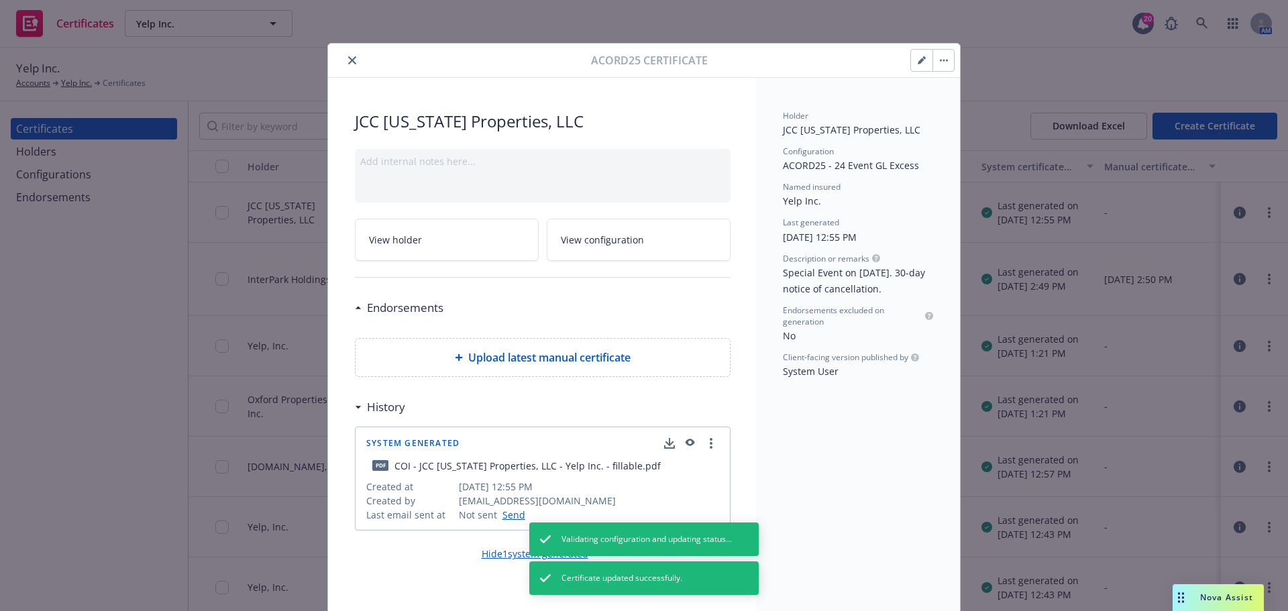
click at [350, 57] on icon "close" at bounding box center [352, 60] width 8 height 8
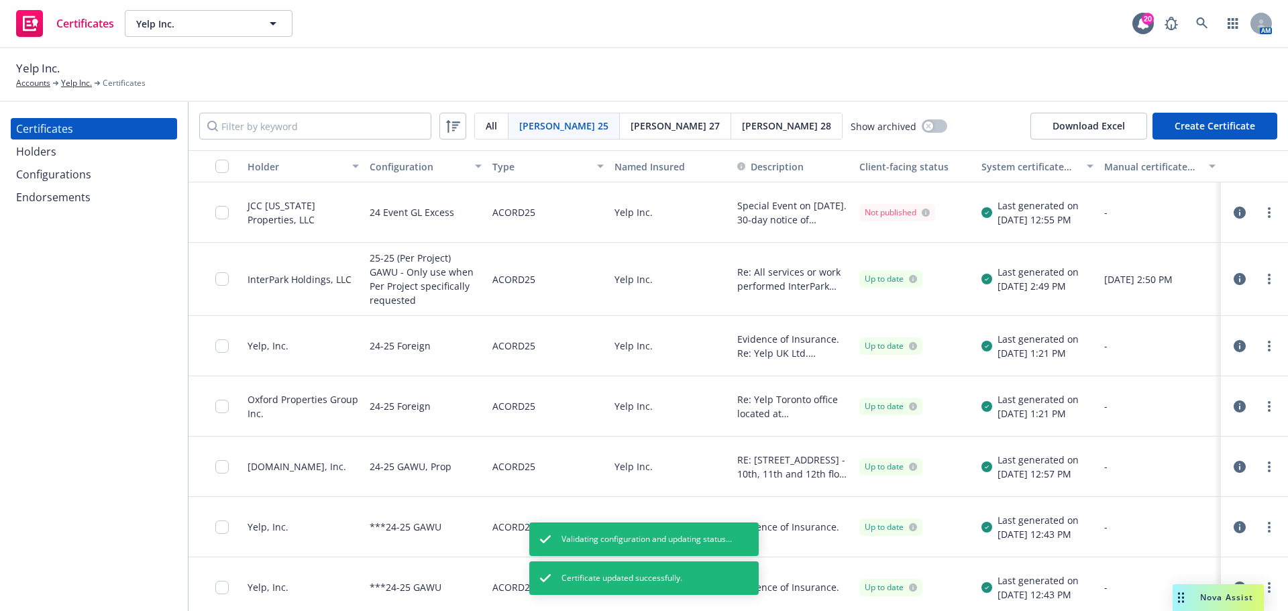
click at [232, 211] on div at bounding box center [225, 213] width 21 height 44
click at [1268, 214] on icon "more" at bounding box center [1269, 212] width 3 height 11
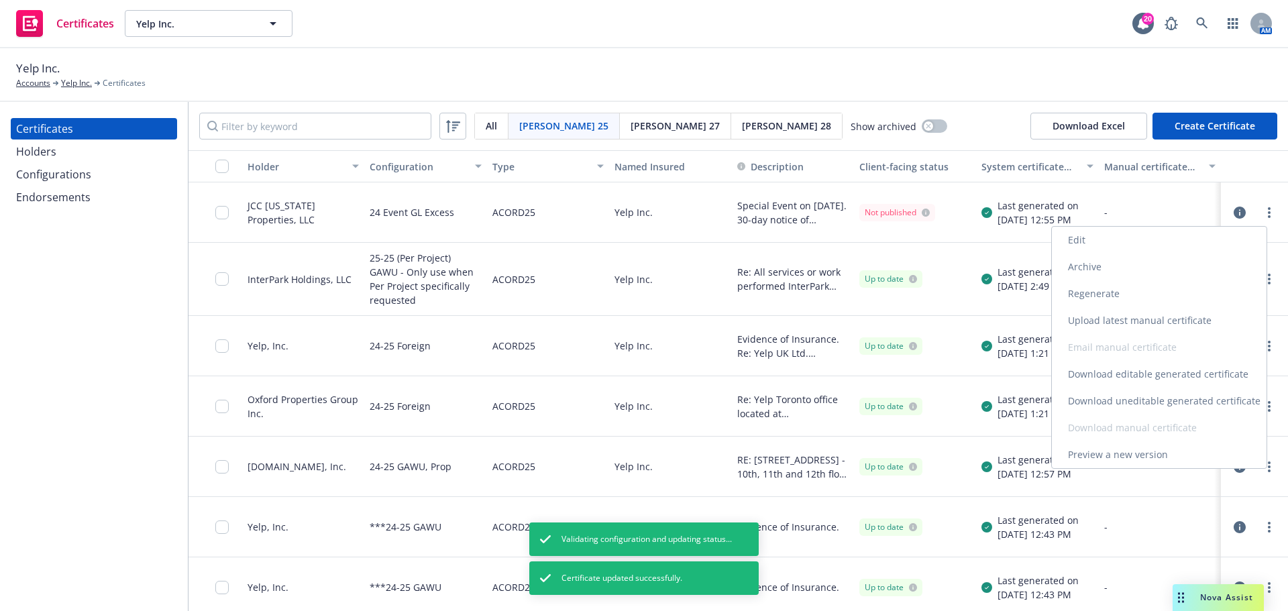
click at [1114, 294] on link "Regenerate" at bounding box center [1159, 293] width 215 height 27
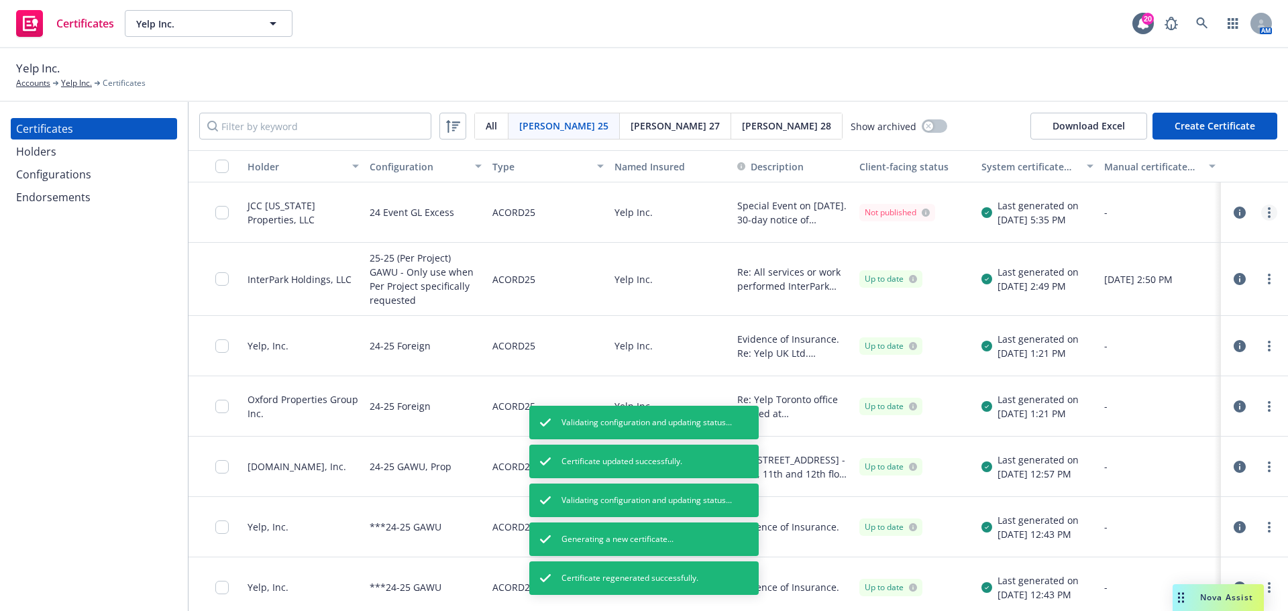
click at [1268, 215] on circle "more" at bounding box center [1269, 216] width 3 height 3
click at [1101, 451] on link "Preview a new version" at bounding box center [1159, 454] width 215 height 27
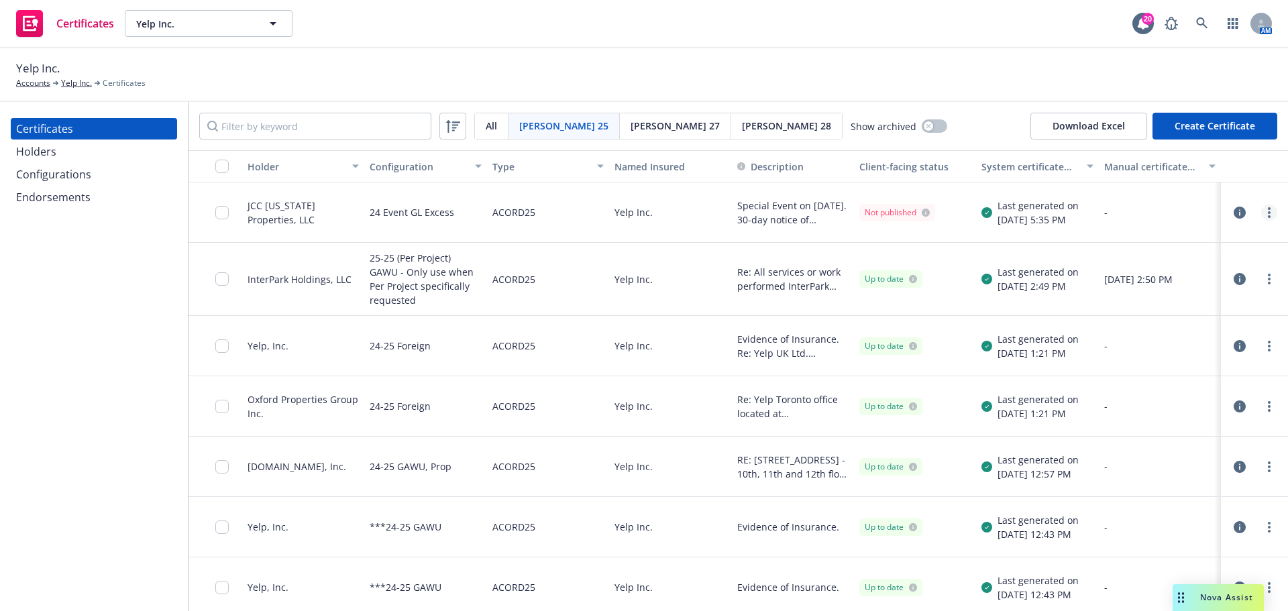
click at [1264, 211] on link "more" at bounding box center [1269, 213] width 16 height 16
click at [1120, 243] on link "Edit" at bounding box center [1159, 240] width 215 height 27
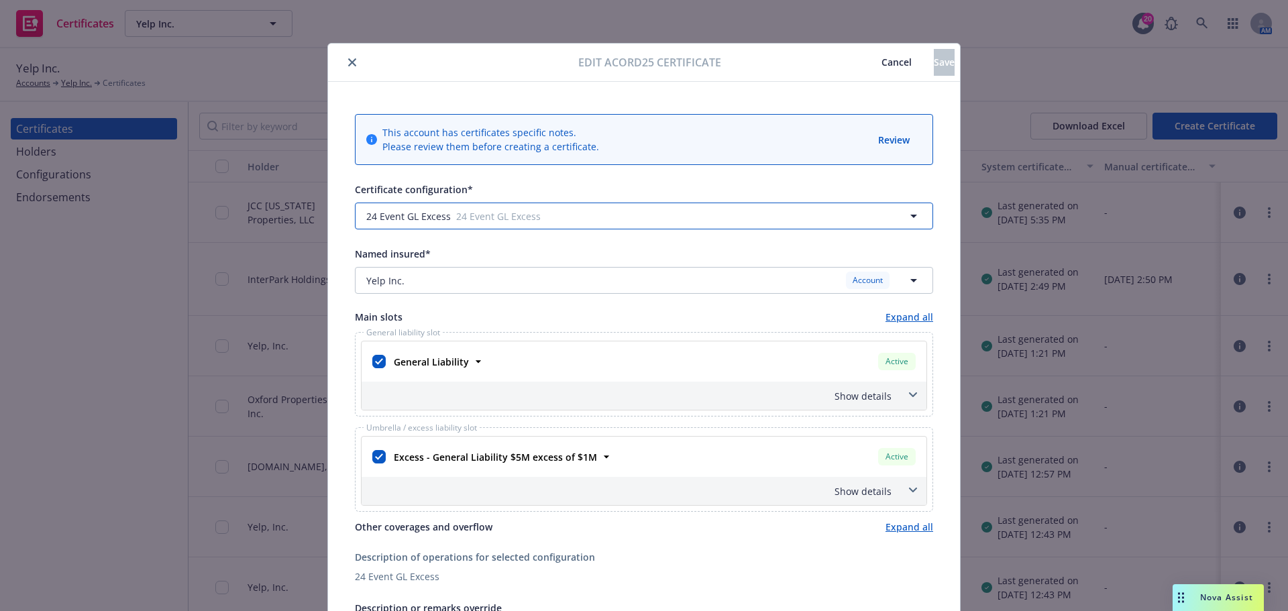
click at [906, 217] on icon "button" at bounding box center [914, 216] width 16 height 16
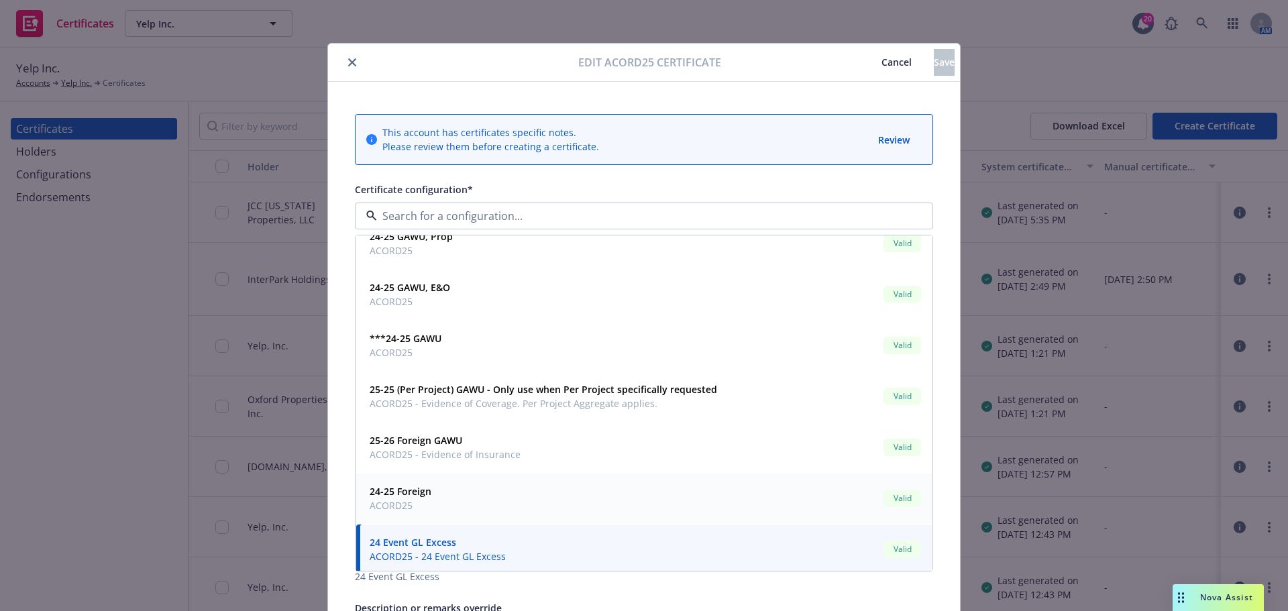
scroll to position [21, 0]
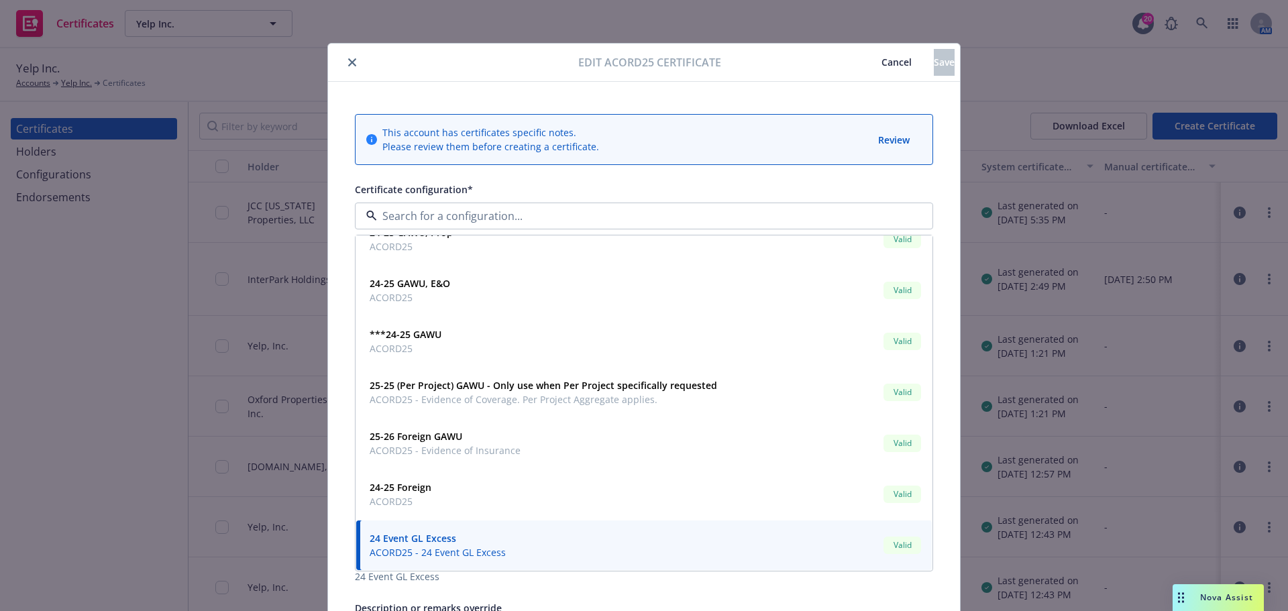
click at [557, 541] on div "24 Event GL Excess ACORD25 - 24 Event GL Excess Valid" at bounding box center [644, 546] width 560 height 34
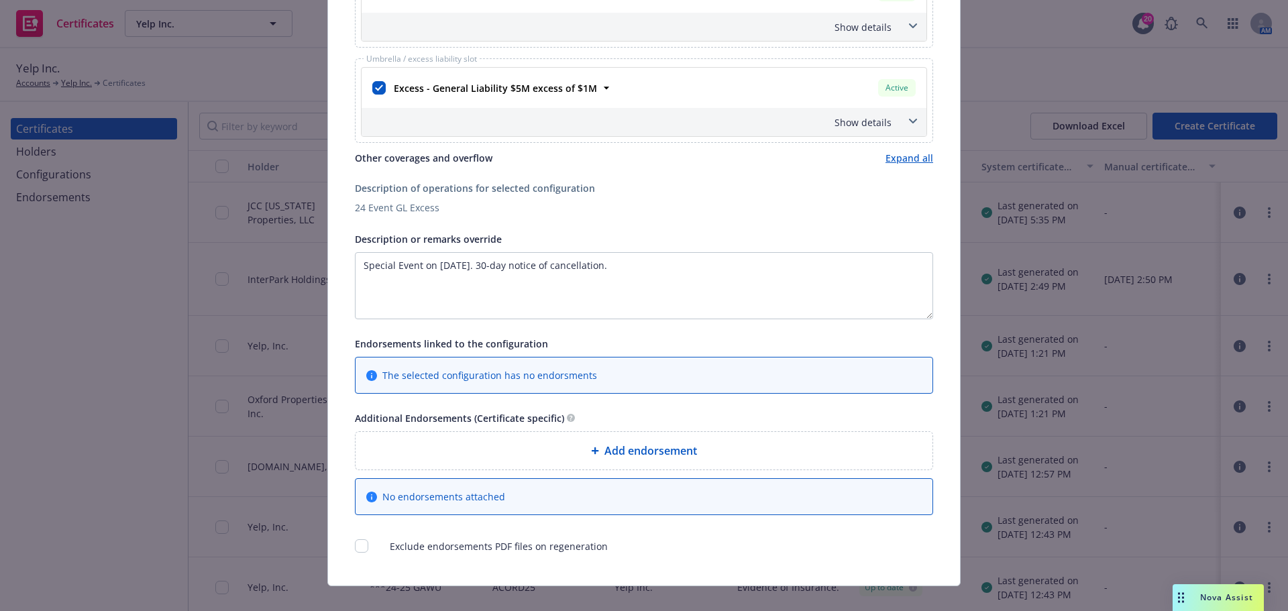
scroll to position [387, 0]
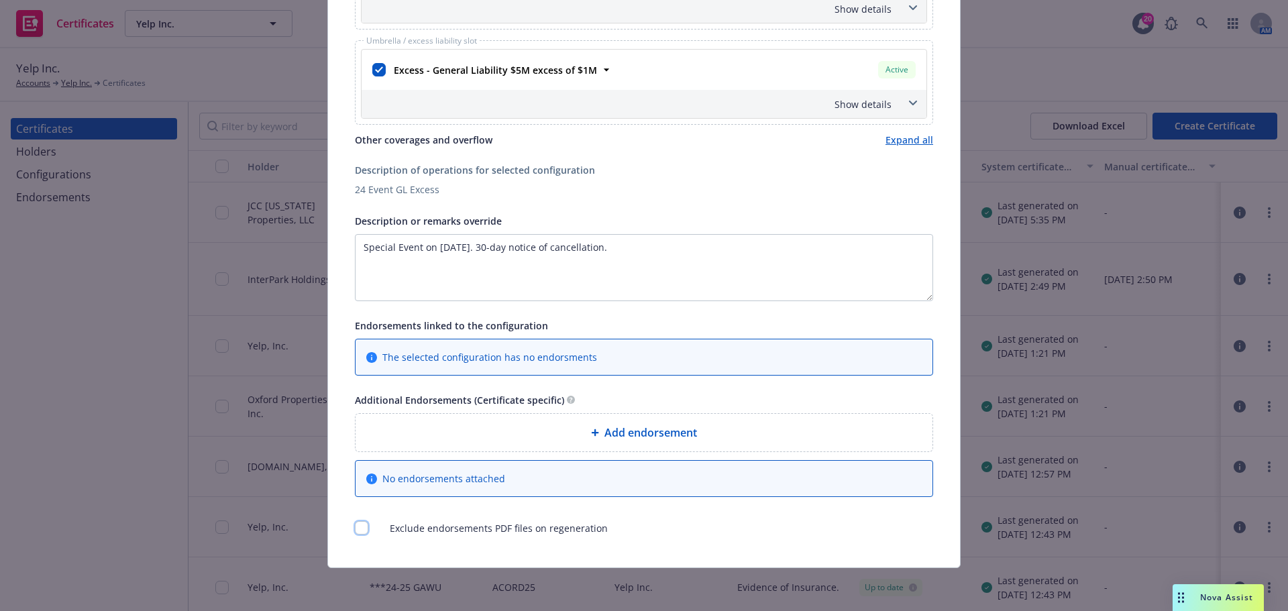
click at [358, 525] on input "checkbox" at bounding box center [361, 527] width 13 height 13
checkbox input "true"
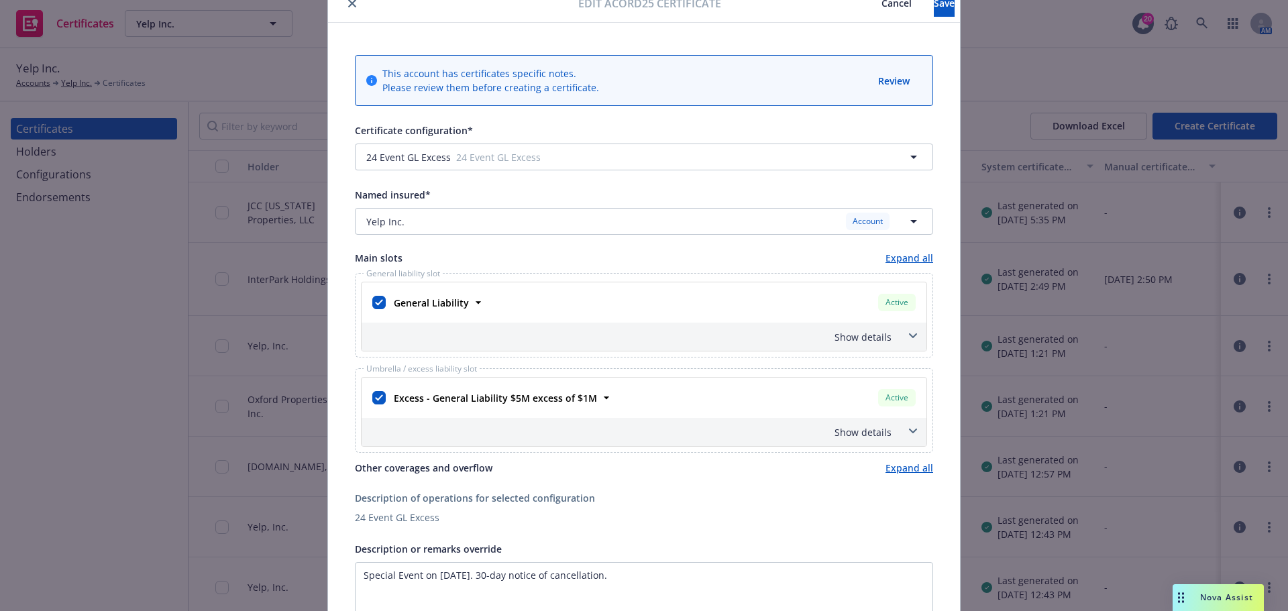
scroll to position [0, 0]
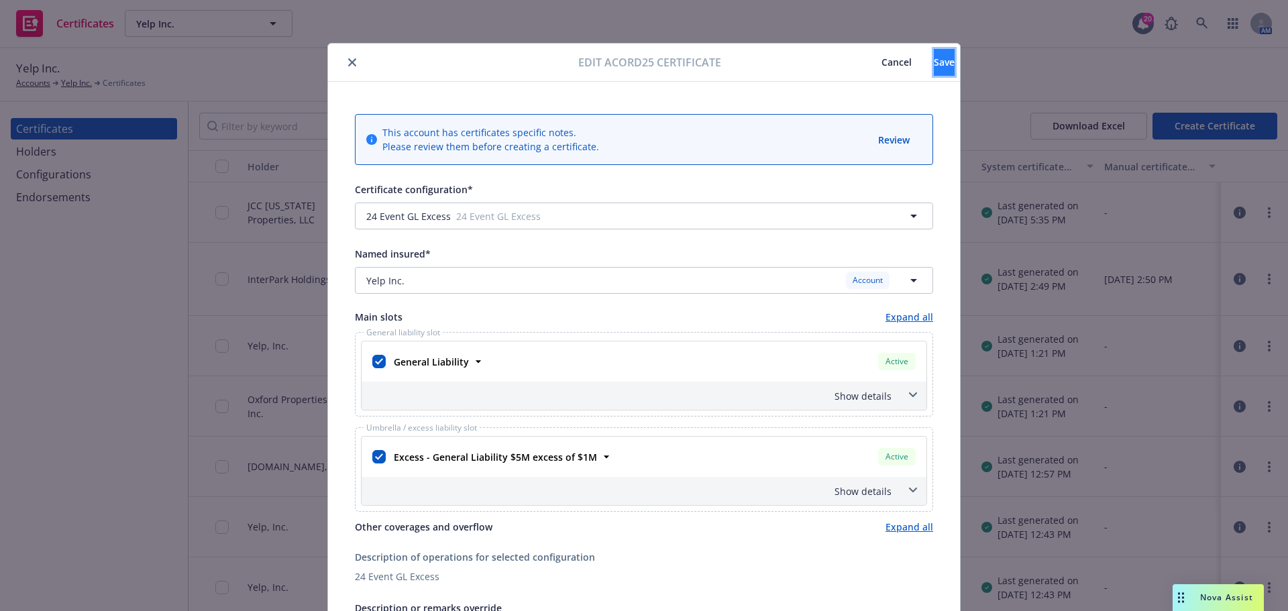
click at [934, 62] on span "Save" at bounding box center [944, 62] width 21 height 13
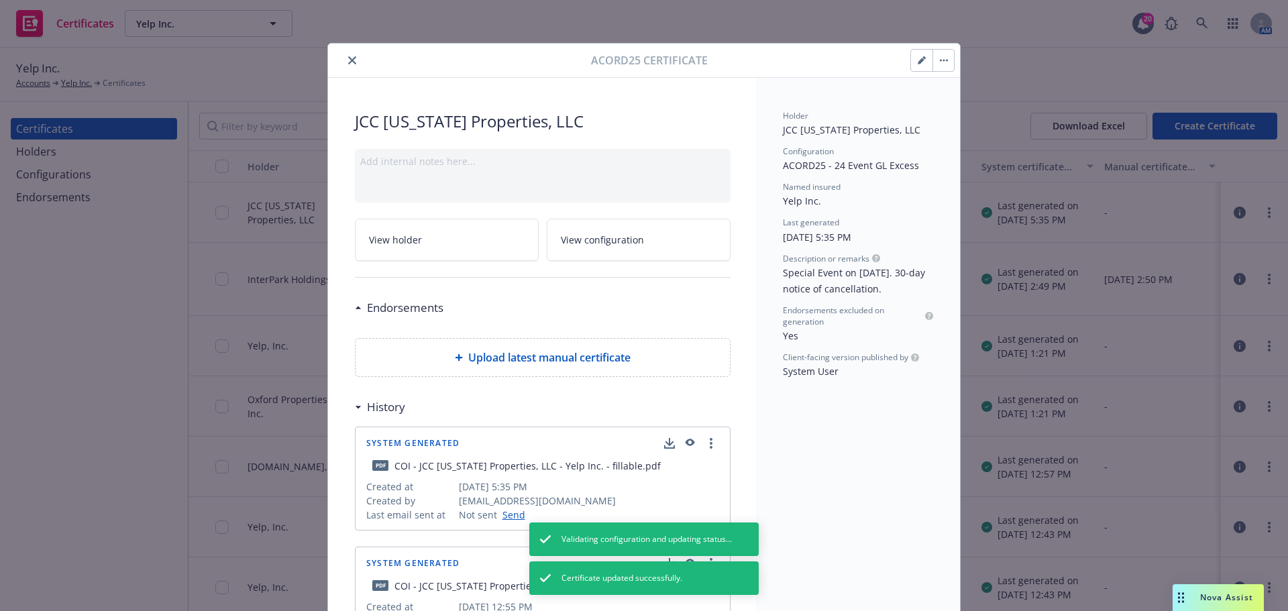
click at [352, 64] on button "close" at bounding box center [352, 60] width 16 height 16
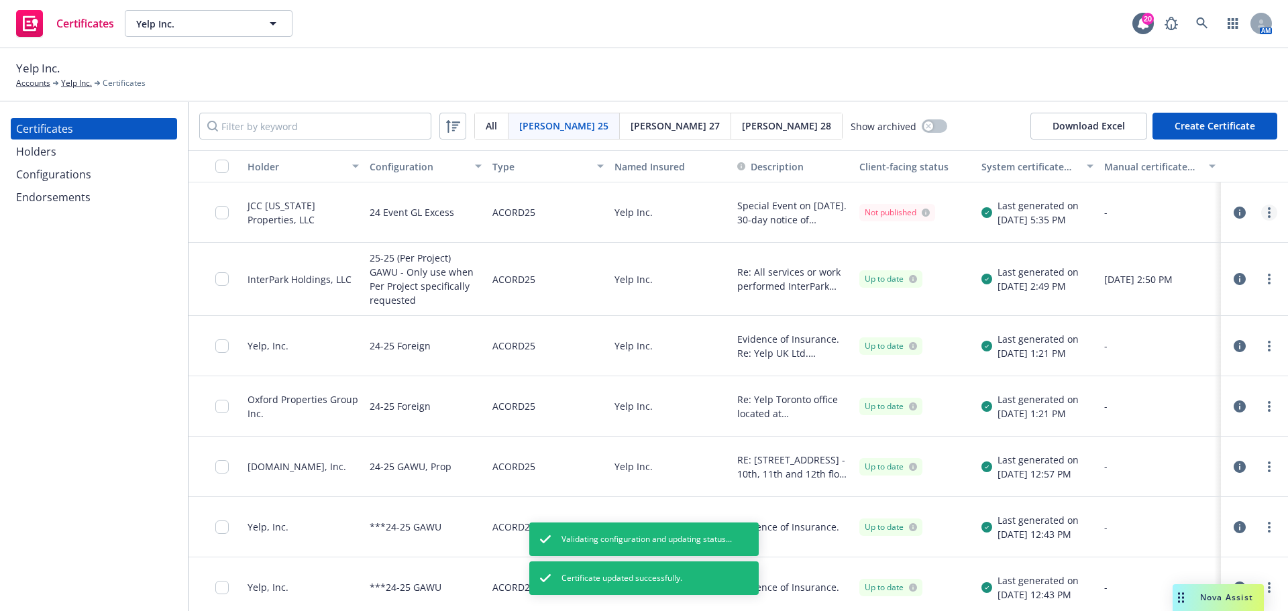
click at [1261, 209] on link "more" at bounding box center [1269, 213] width 16 height 16
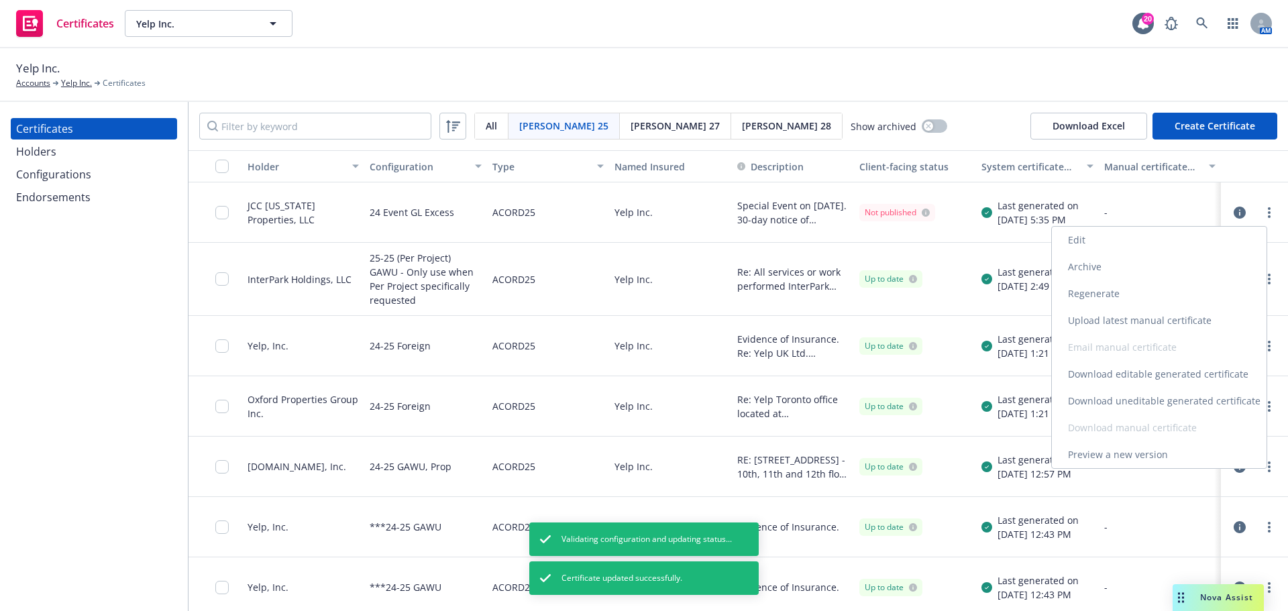
click at [1105, 299] on link "Regenerate" at bounding box center [1159, 293] width 215 height 27
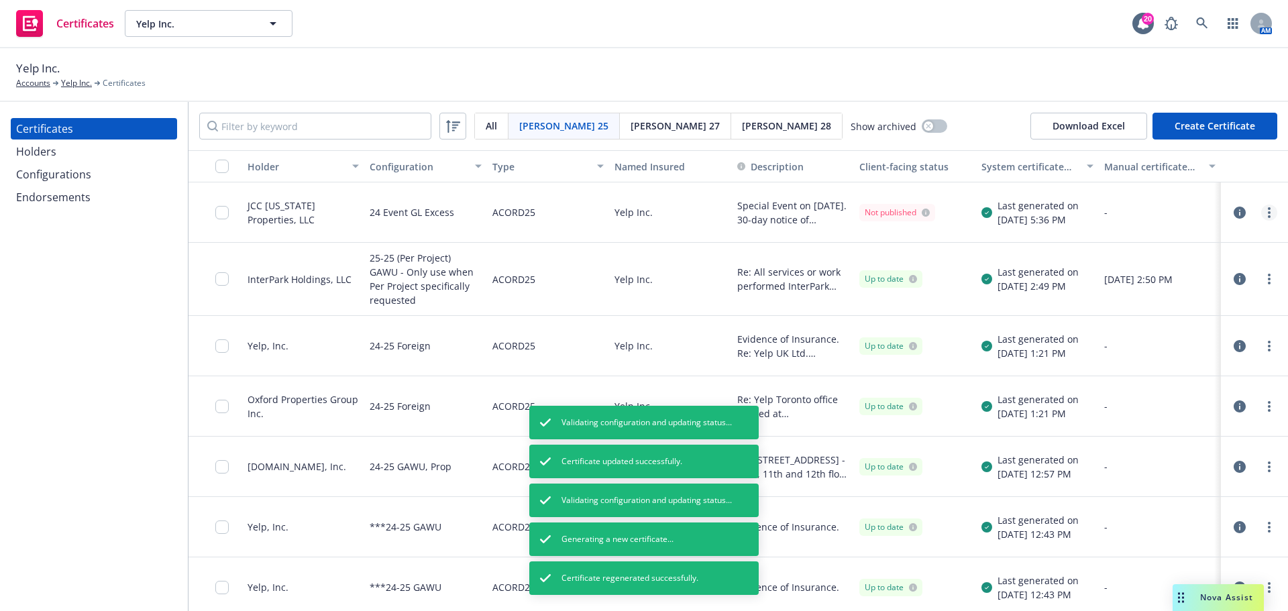
click at [1268, 208] on circle "more" at bounding box center [1269, 208] width 3 height 3
click at [1120, 443] on link "Preview a new version" at bounding box center [1159, 454] width 215 height 27
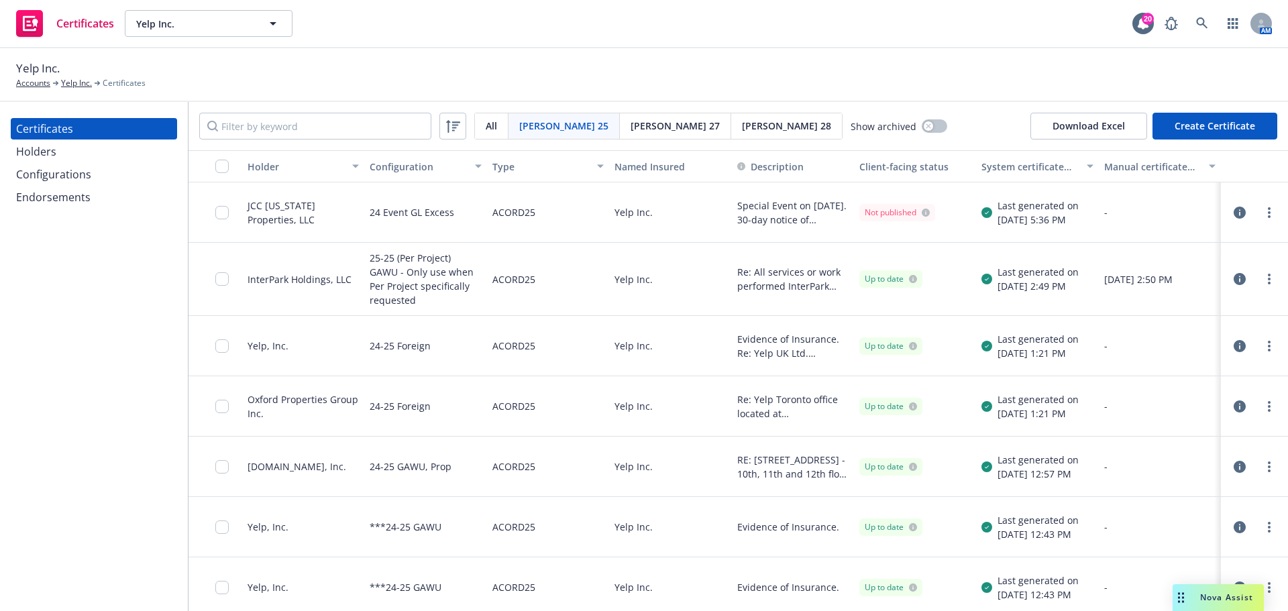
click at [69, 172] on div "Configurations" at bounding box center [53, 174] width 75 height 21
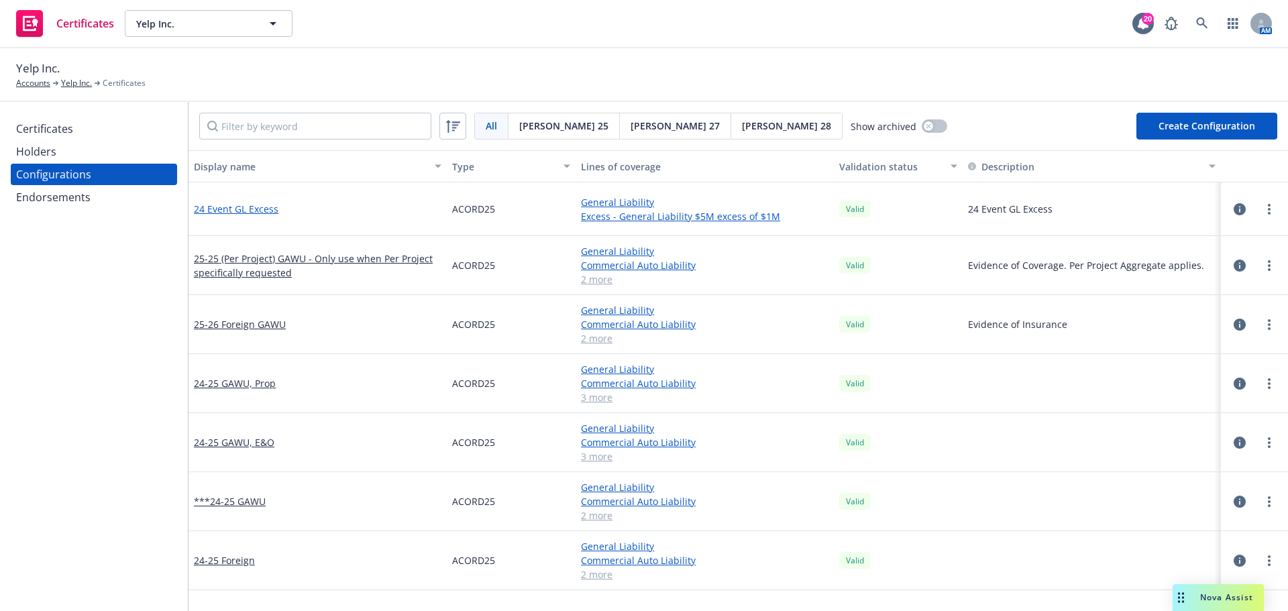
click at [251, 210] on link "24 Event GL Excess" at bounding box center [236, 209] width 85 height 14
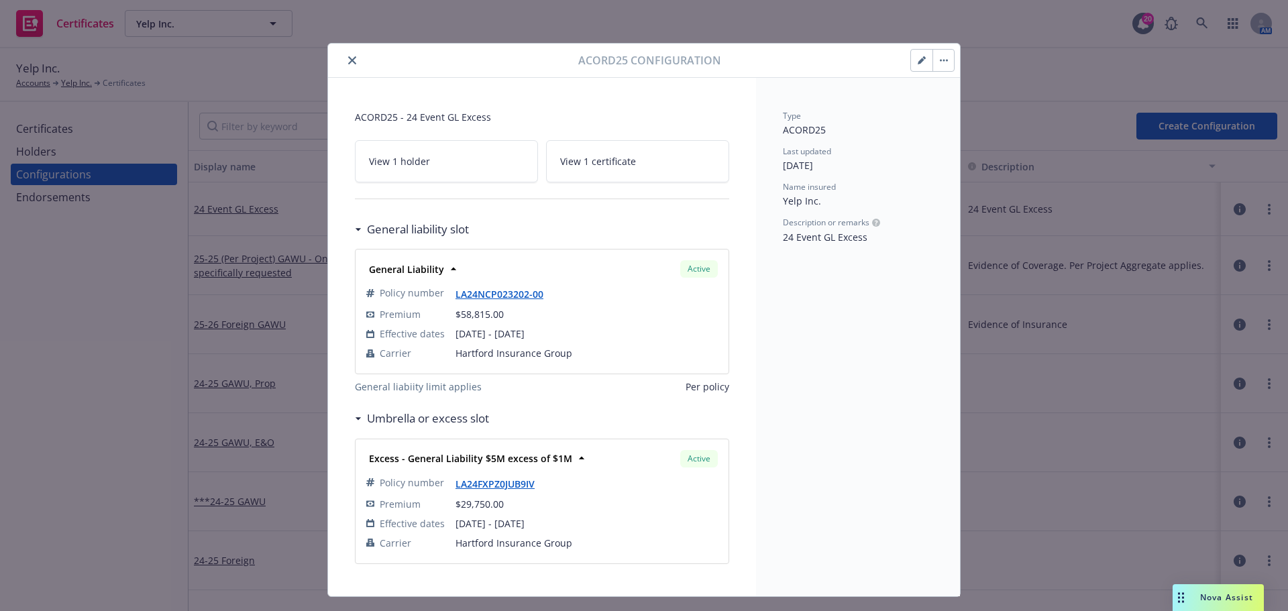
scroll to position [29, 0]
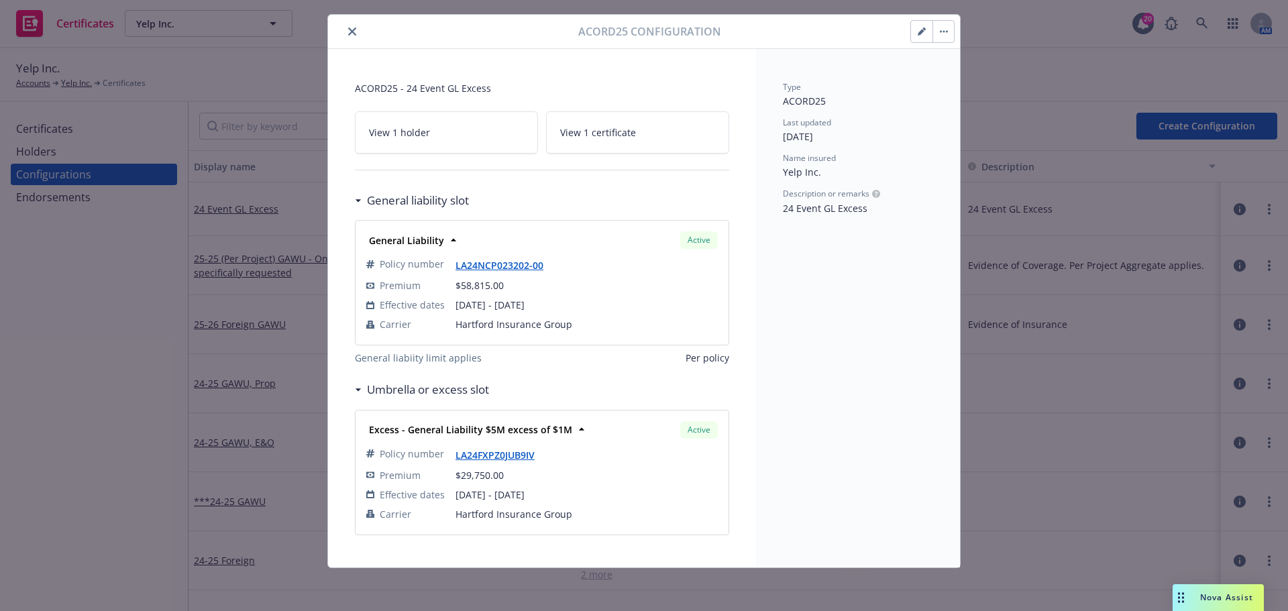
click at [918, 33] on icon "button" at bounding box center [922, 32] width 8 height 8
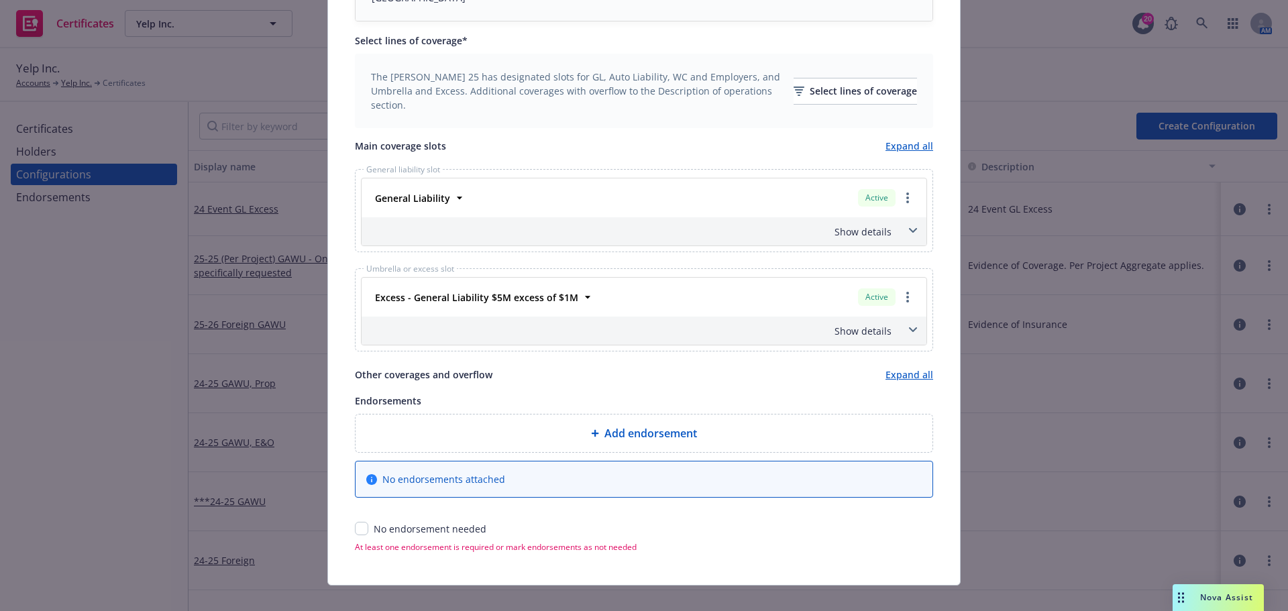
scroll to position [470, 0]
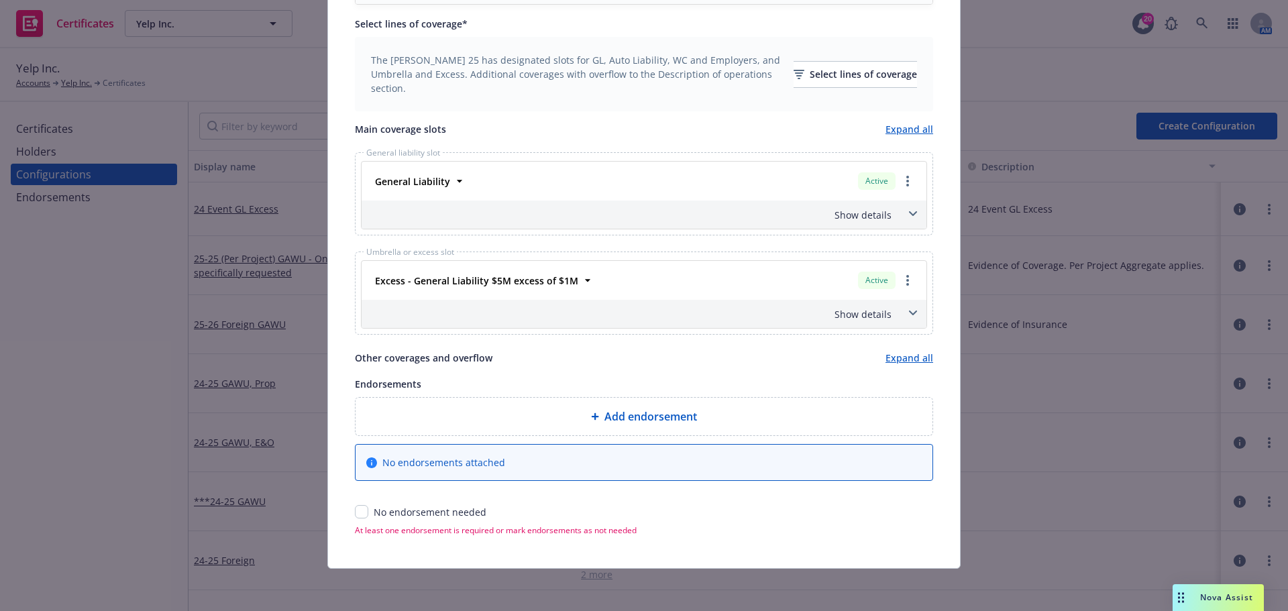
click at [909, 214] on icon at bounding box center [913, 213] width 8 height 5
